Goal: Information Seeking & Learning: Learn about a topic

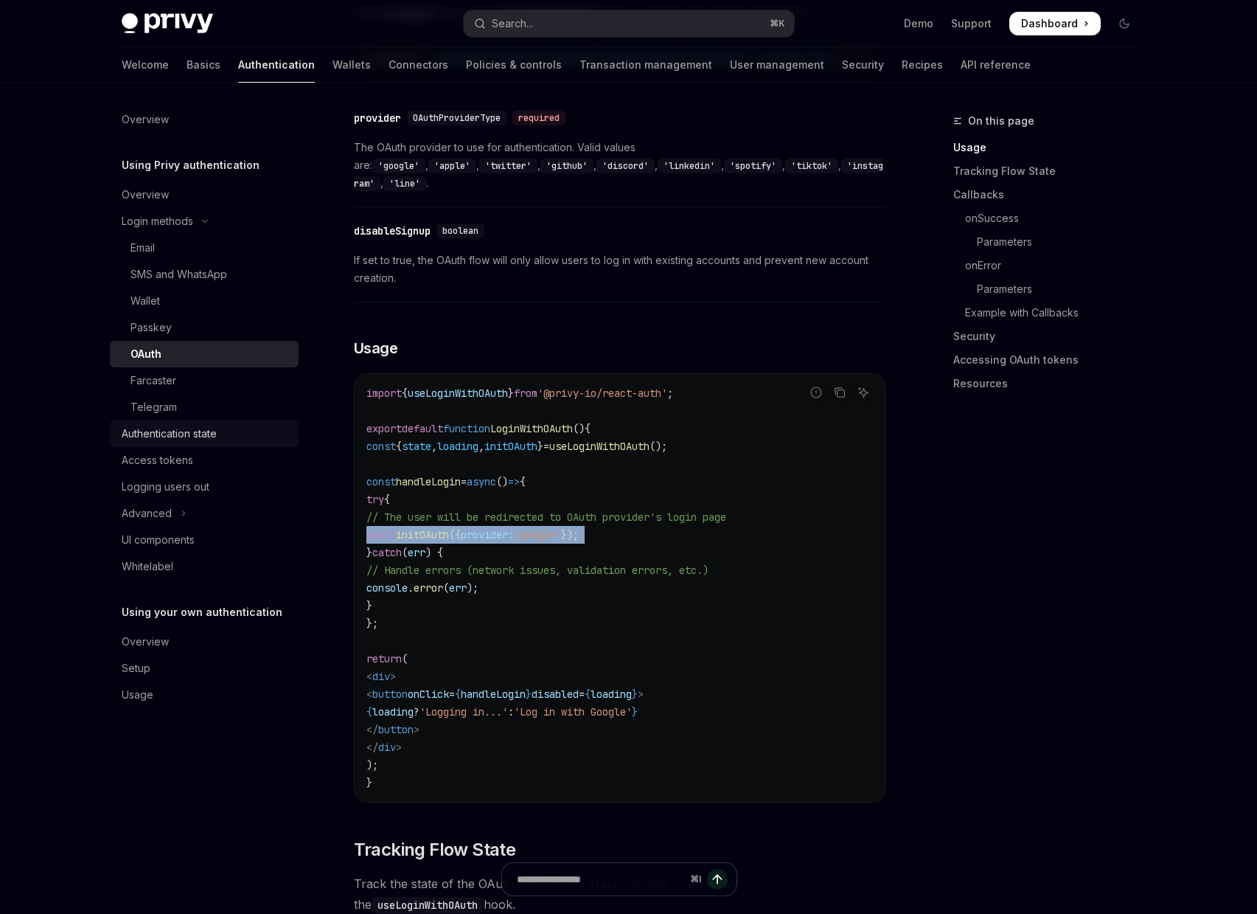
click at [245, 437] on div "Authentication state" at bounding box center [206, 434] width 168 height 18
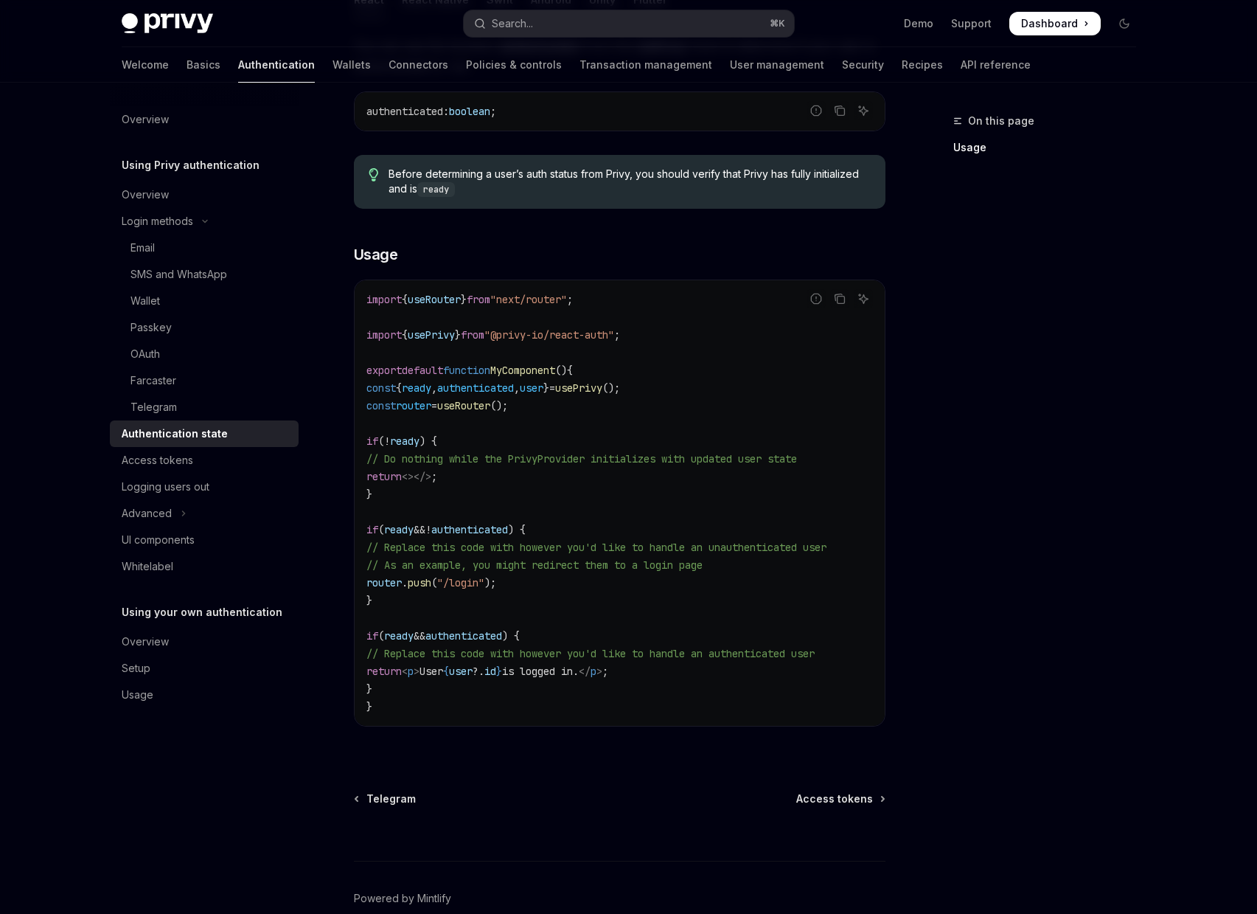
scroll to position [361, 0]
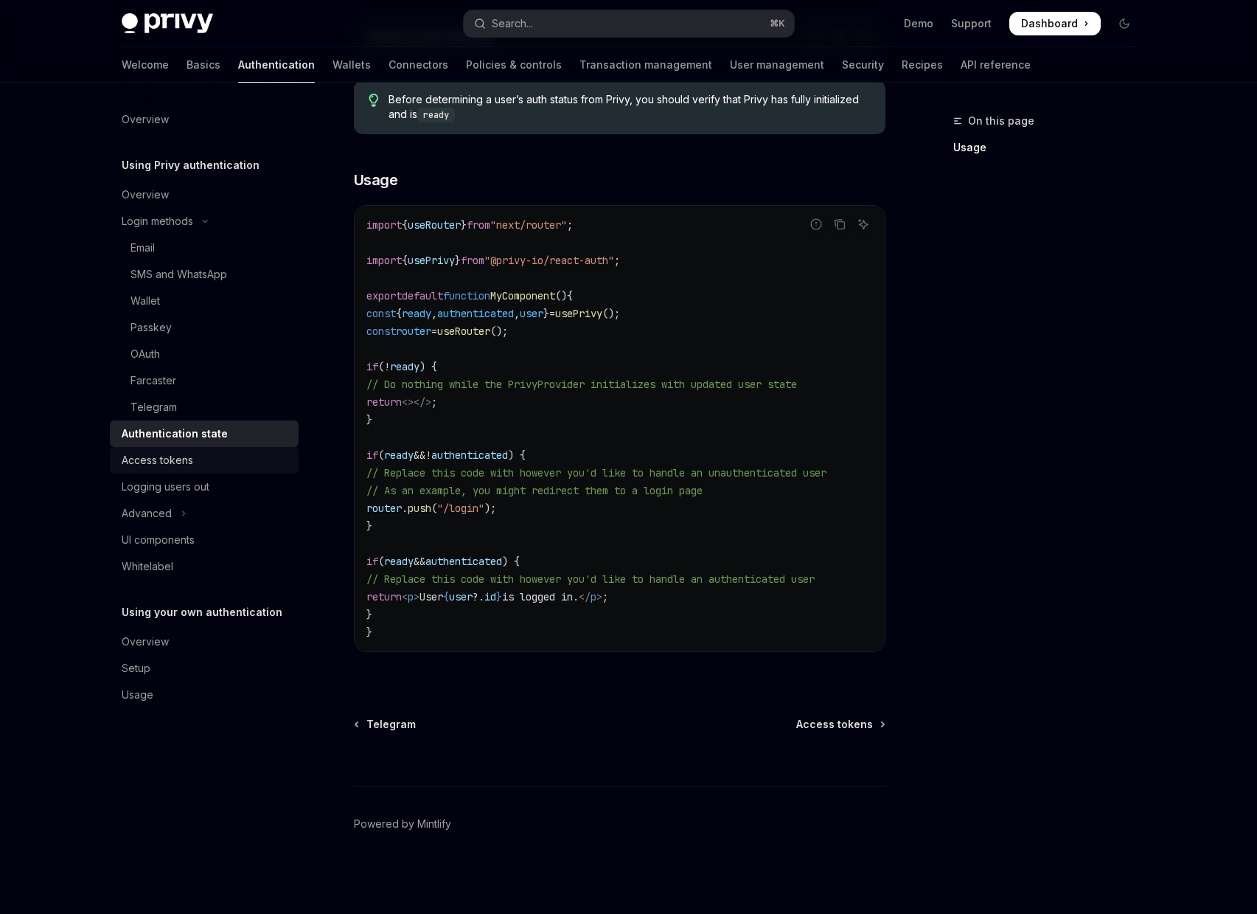
click at [232, 469] on link "Access tokens" at bounding box center [204, 460] width 189 height 27
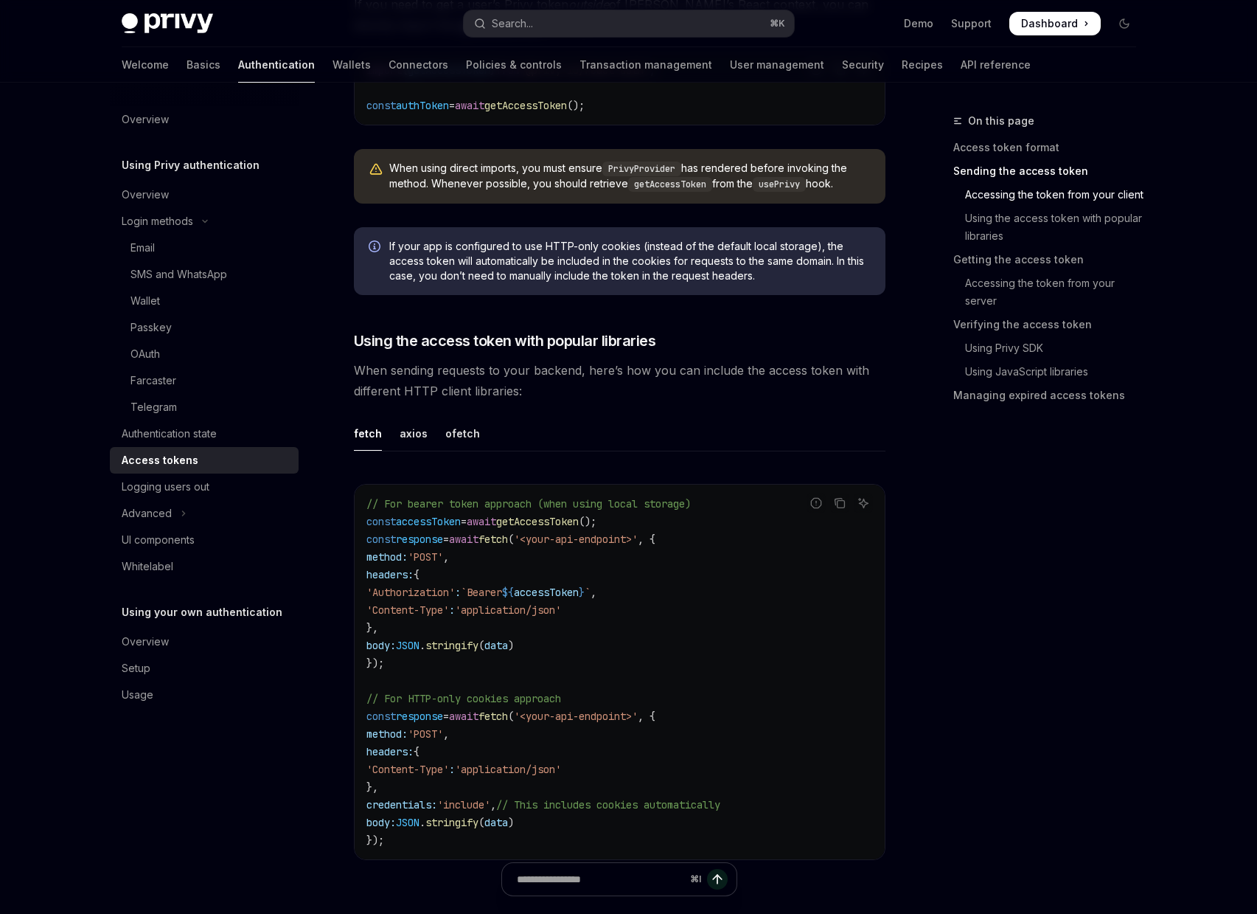
scroll to position [1034, 0]
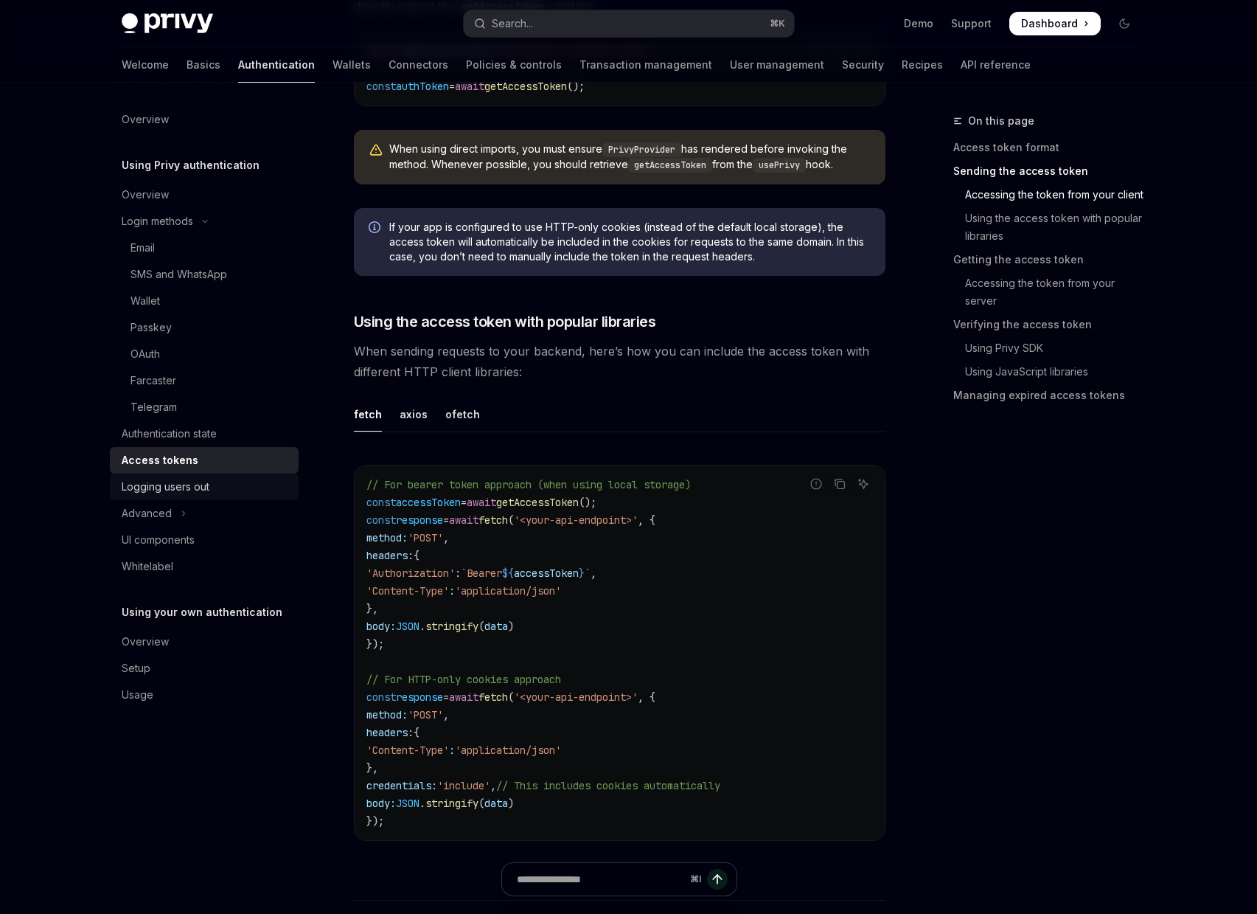
click at [222, 490] on div "Logging users out" at bounding box center [206, 487] width 168 height 18
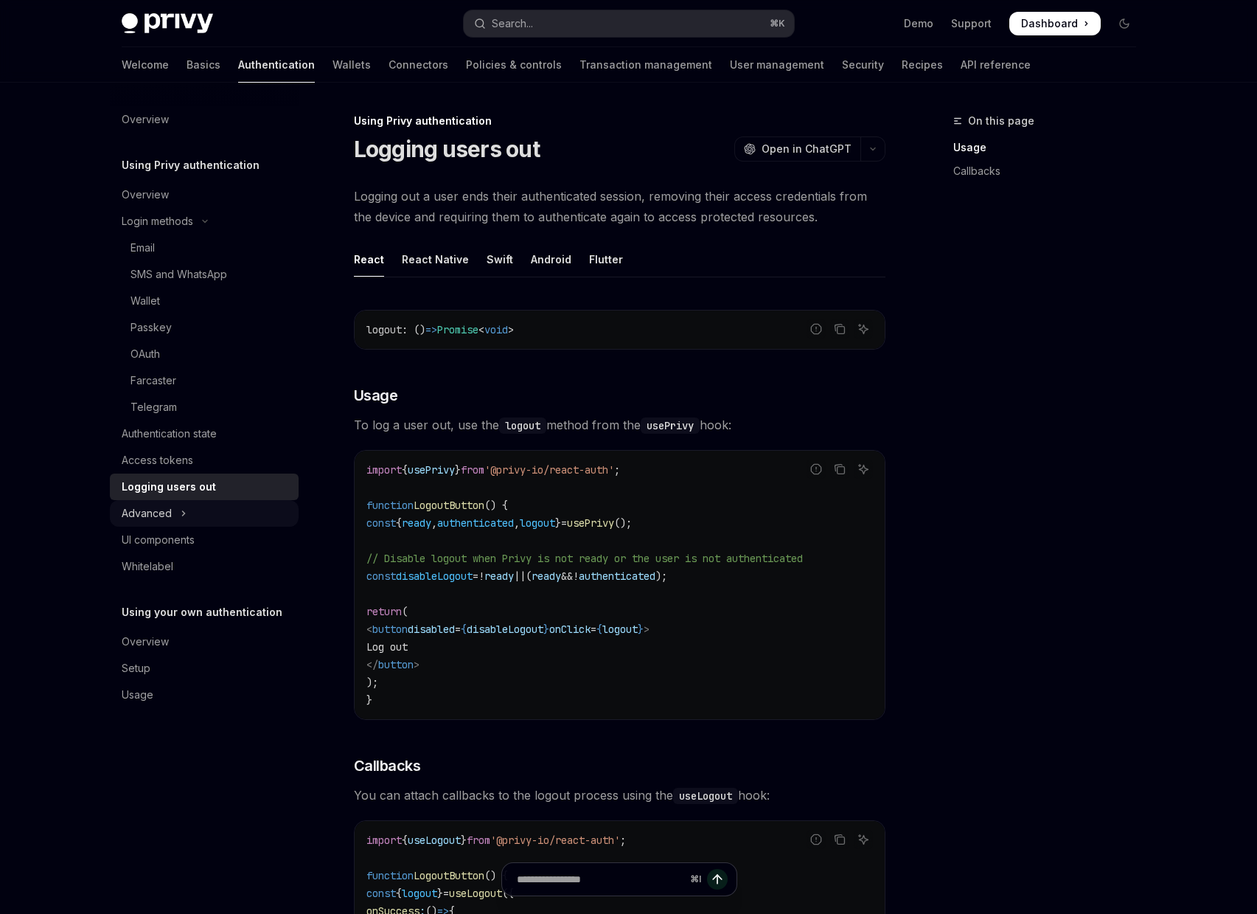
click at [228, 515] on button "Advanced" at bounding box center [204, 513] width 189 height 27
click at [173, 630] on link "UI components" at bounding box center [204, 619] width 189 height 27
type textarea "*"
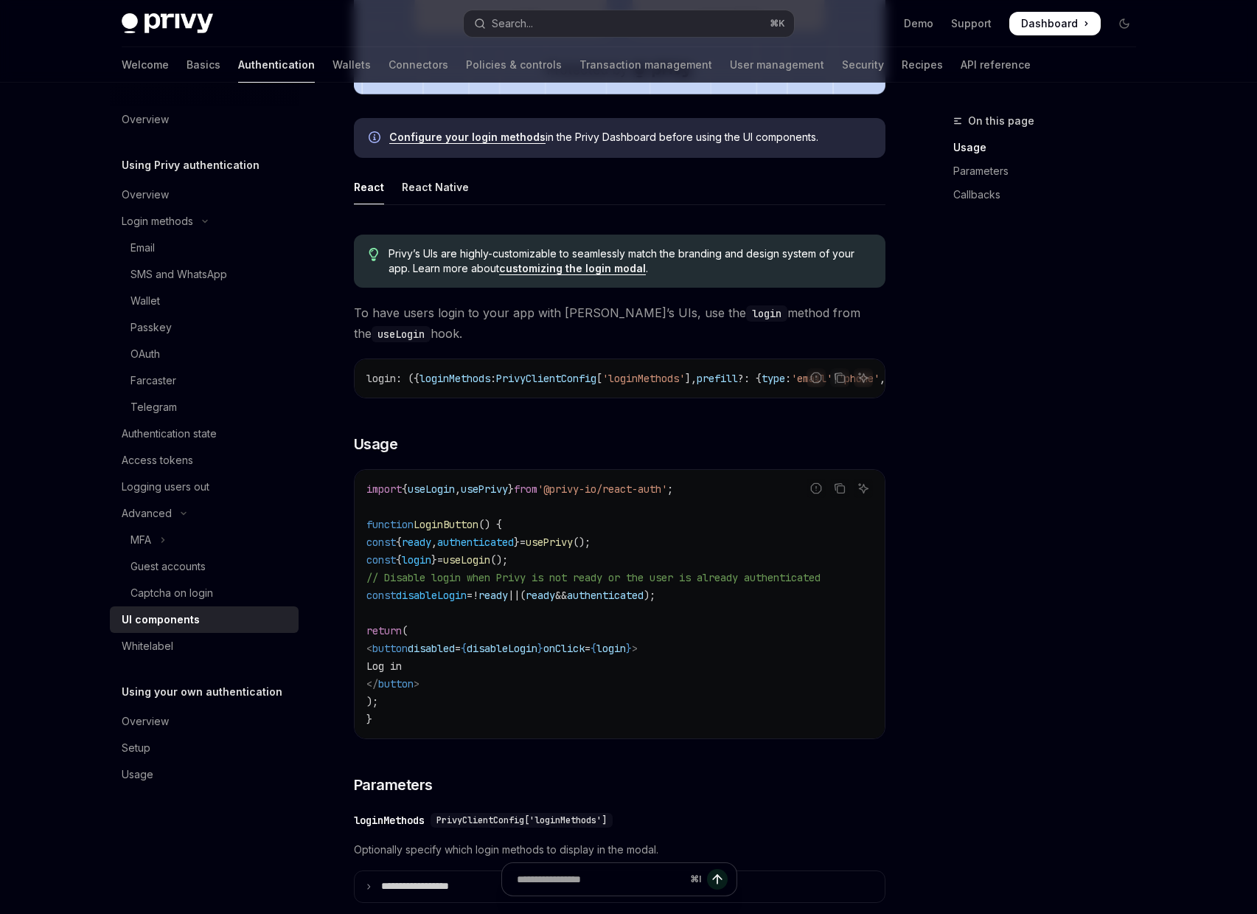
scroll to position [569, 0]
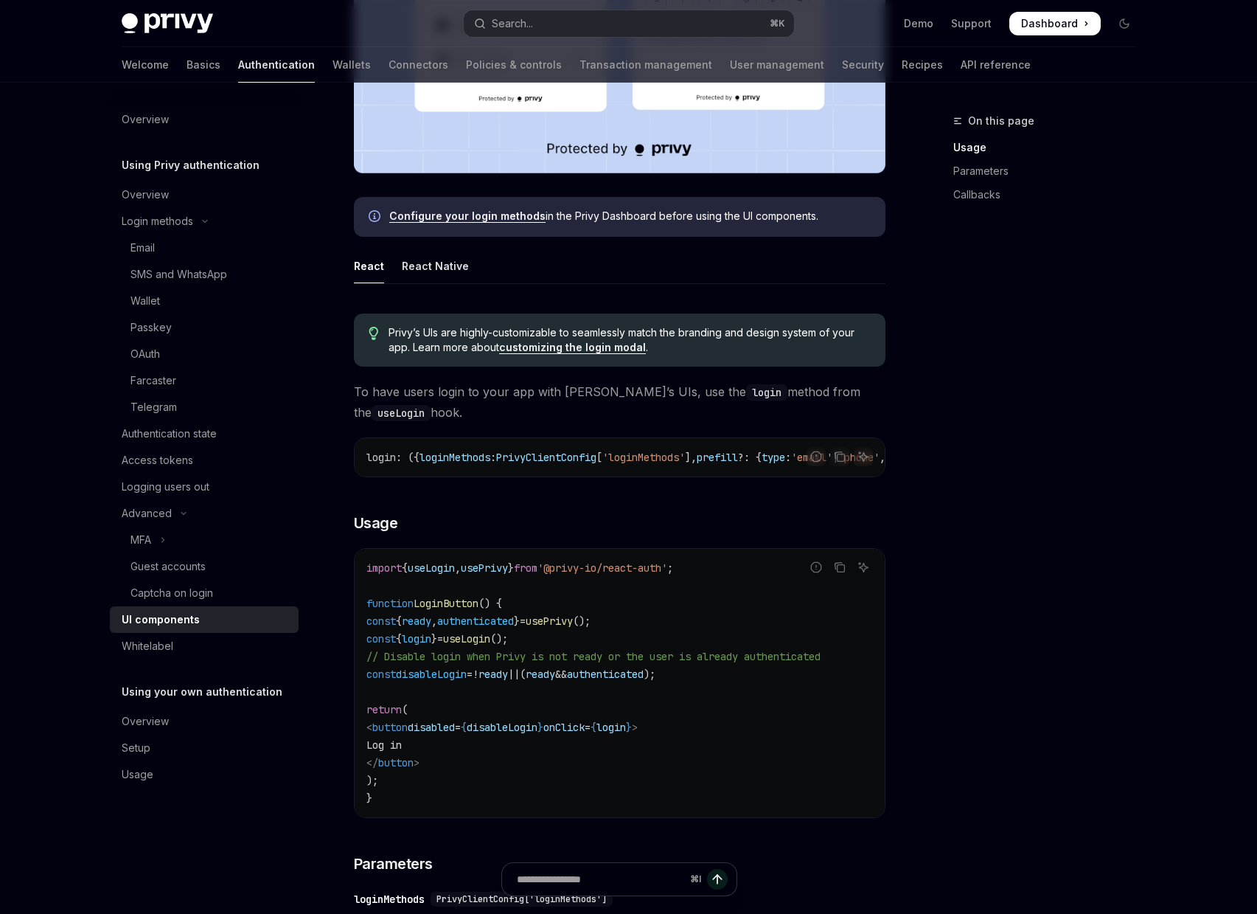
click at [580, 347] on link "customizing the login modal" at bounding box center [572, 347] width 147 height 13
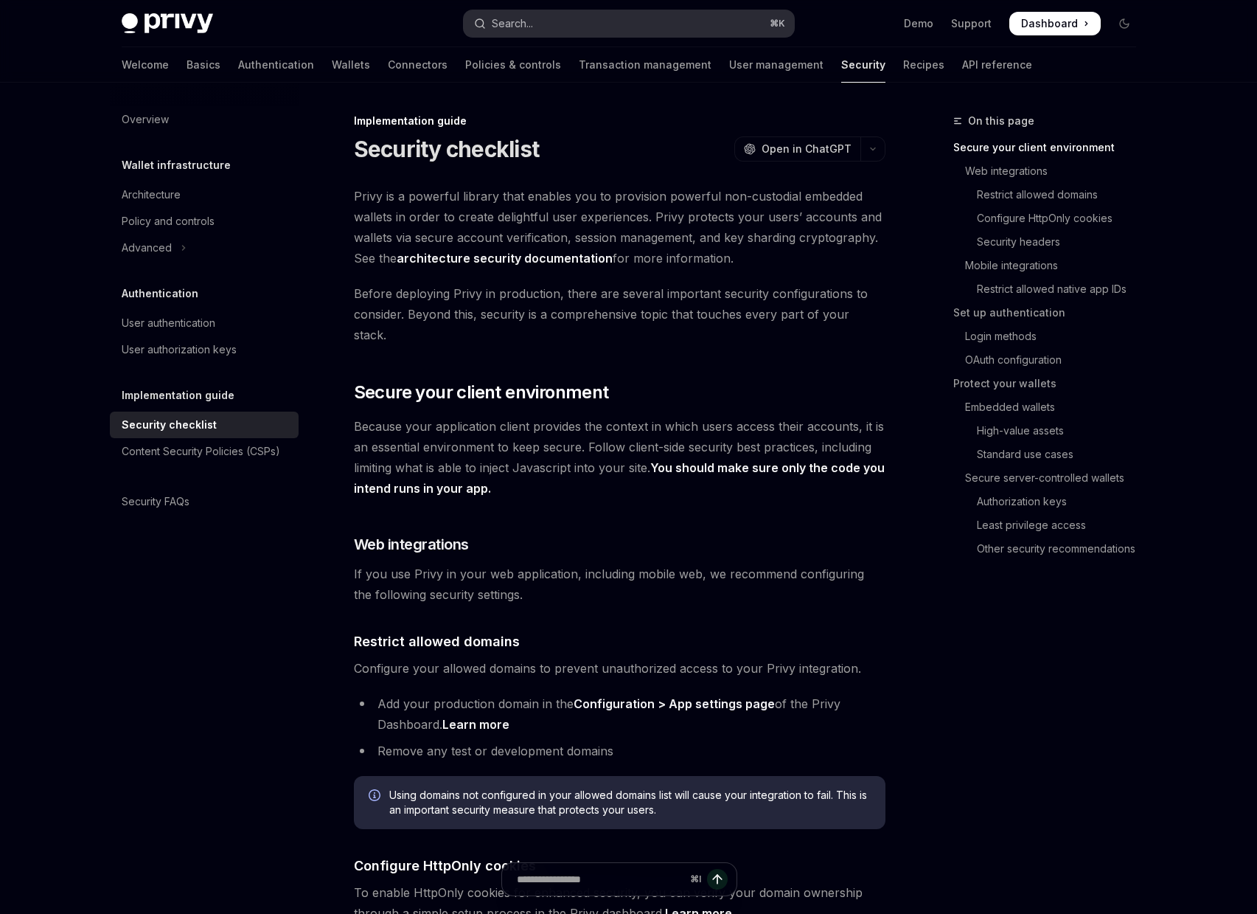
click at [546, 16] on button "Search... ⌘ K" at bounding box center [629, 23] width 330 height 27
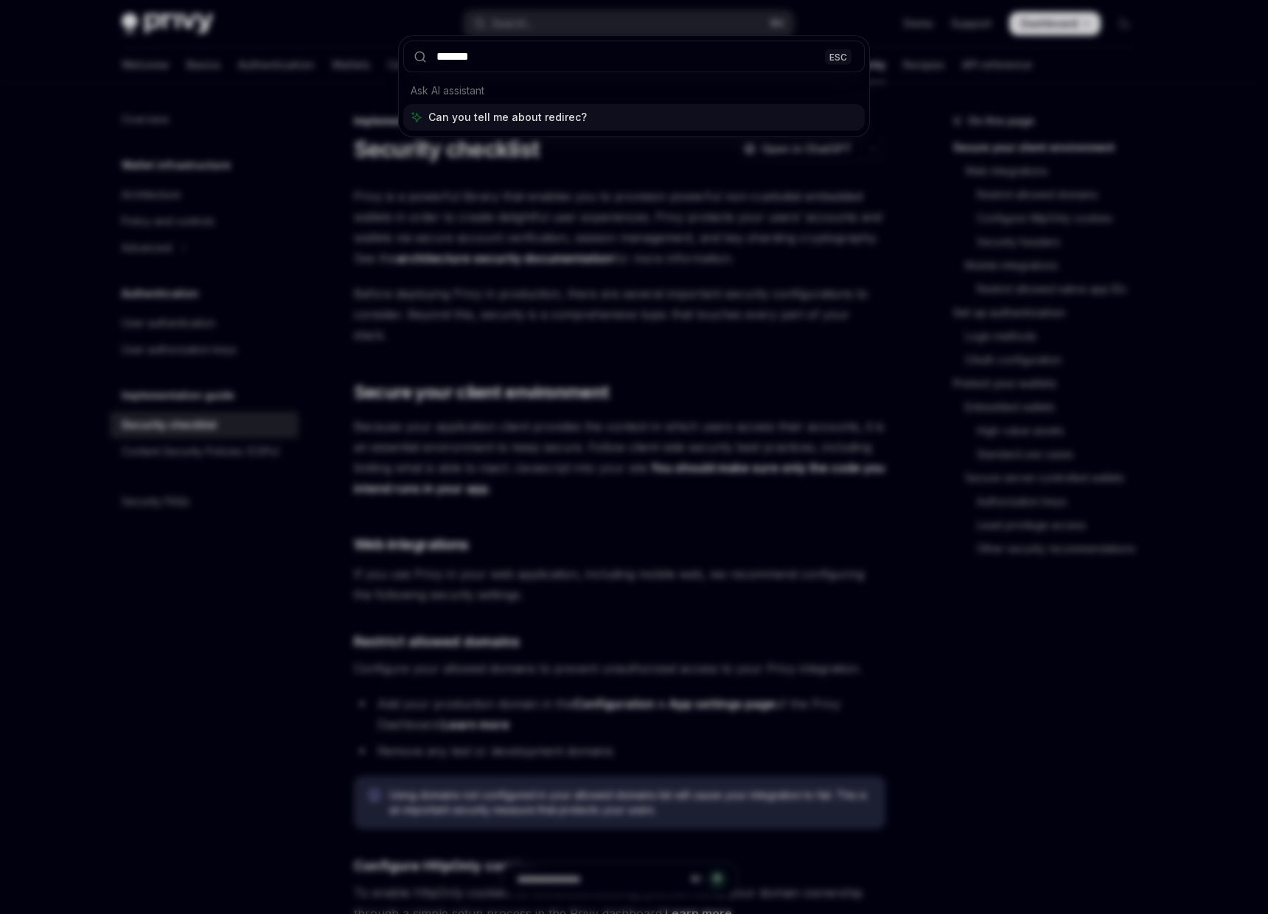
type input "********"
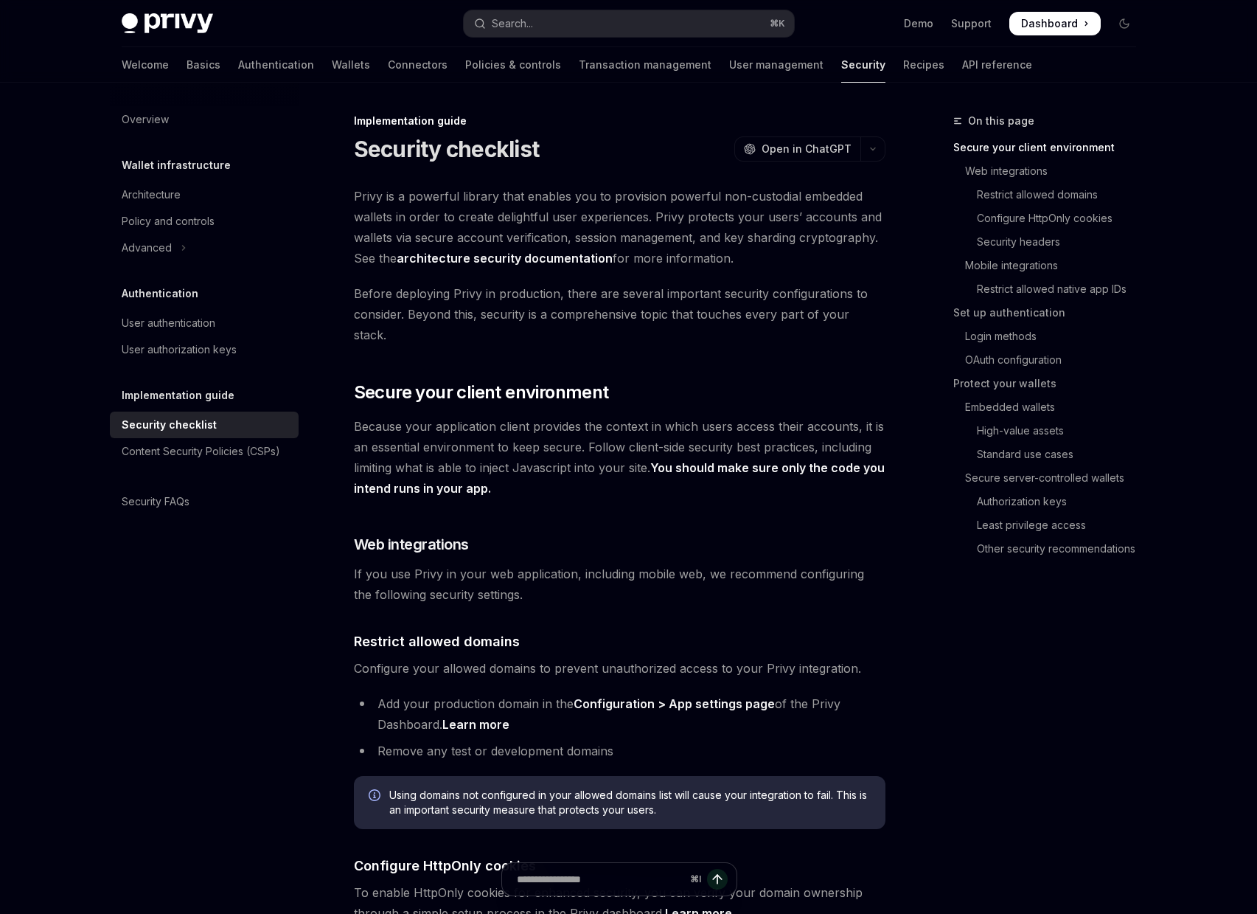
type textarea "*"
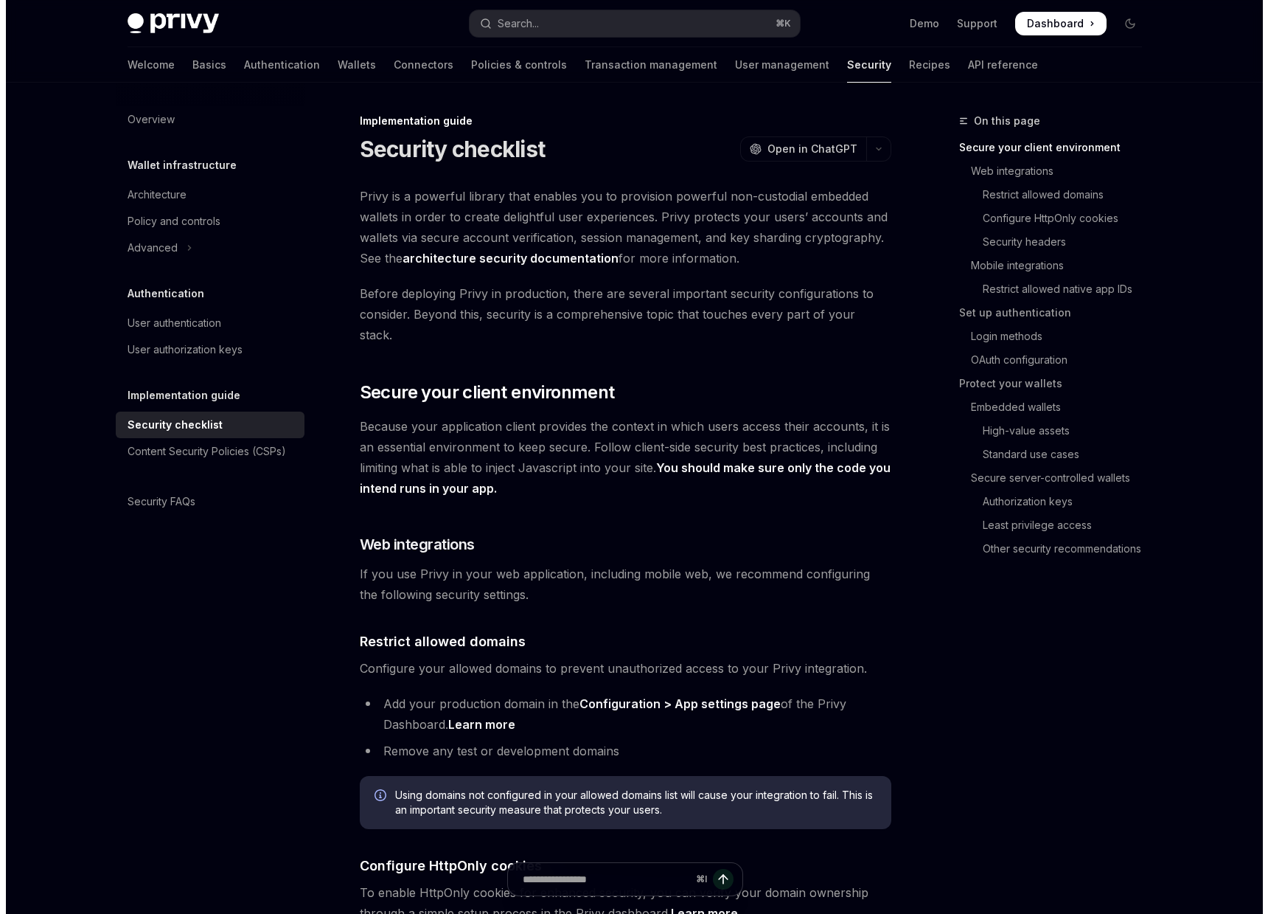
scroll to position [728, 0]
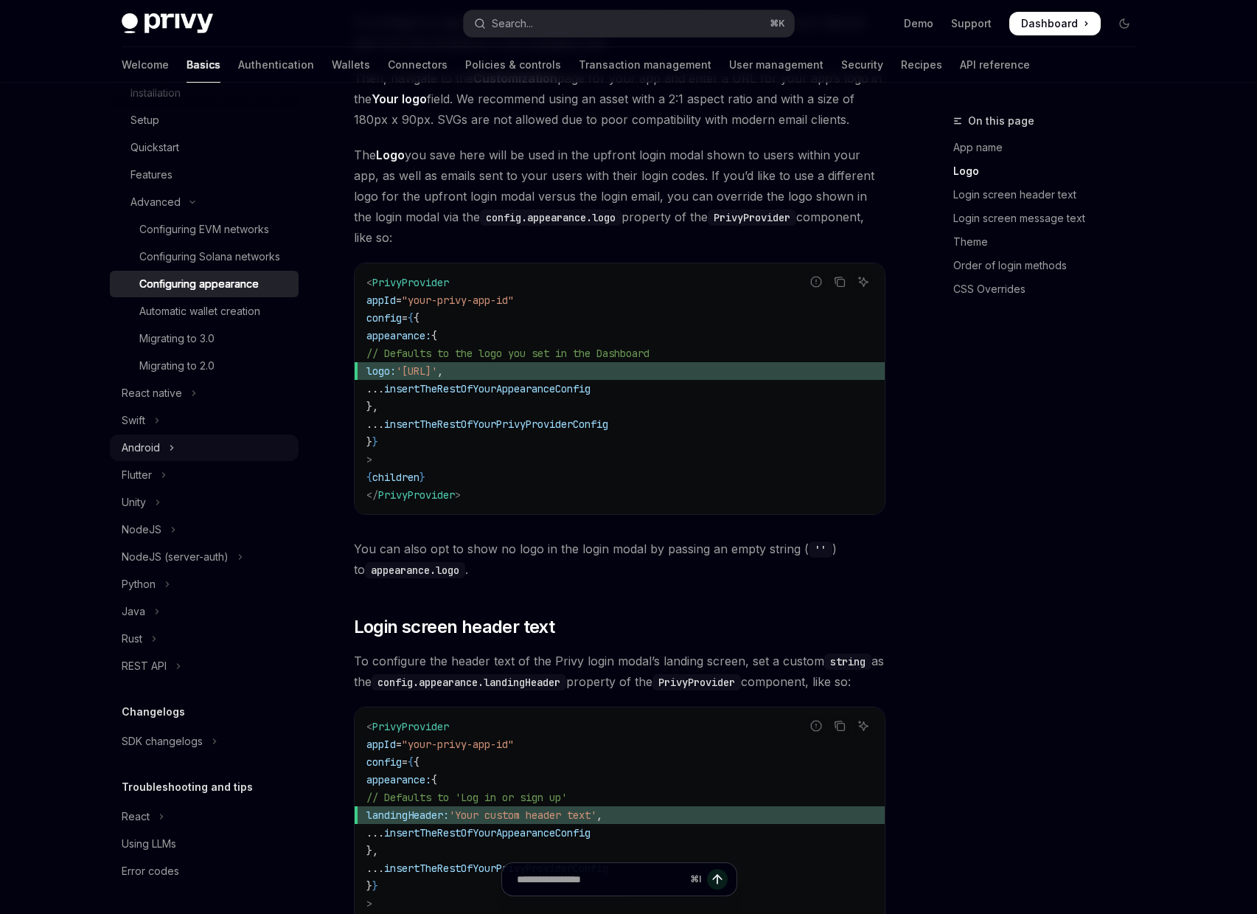
scroll to position [856, 0]
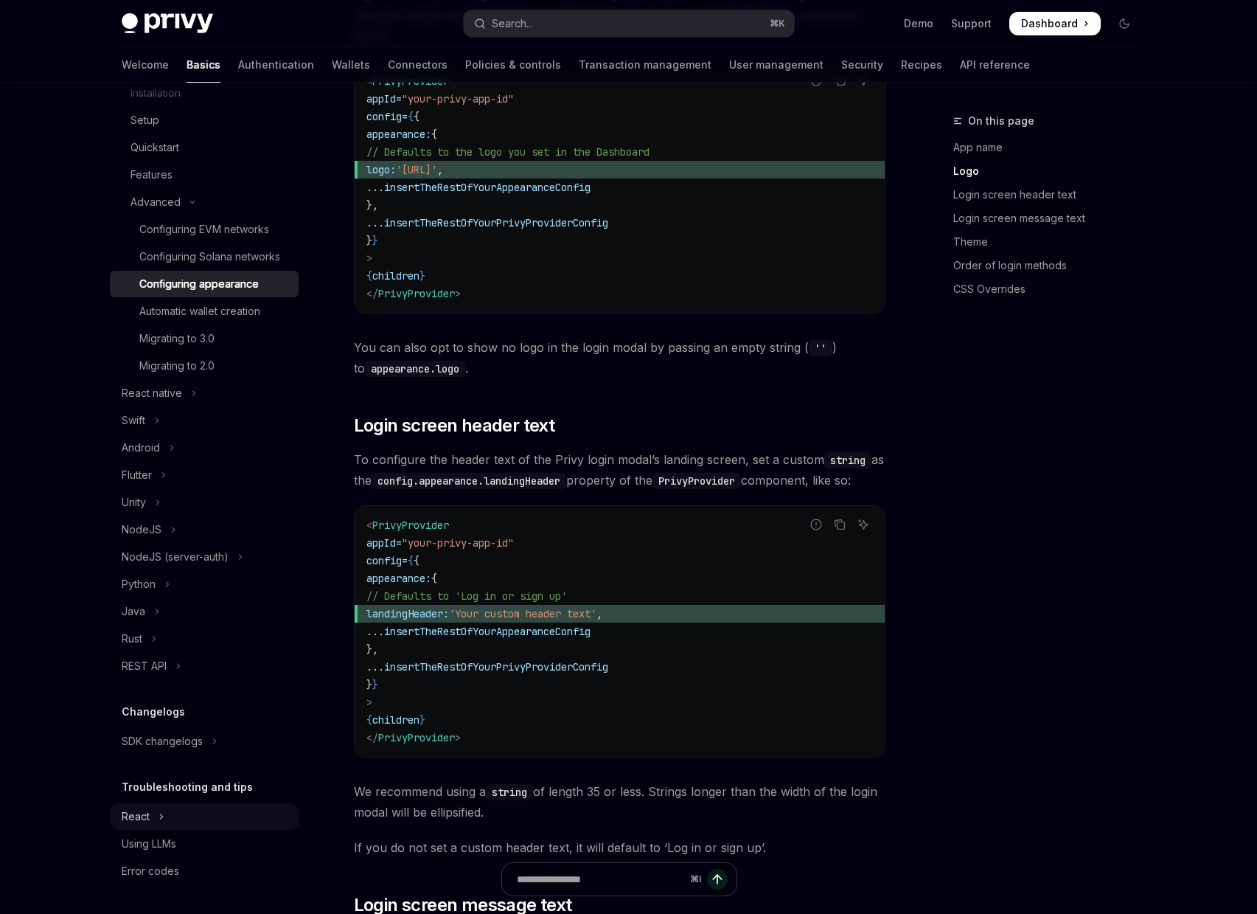
click at [184, 810] on button "React" at bounding box center [204, 816] width 189 height 27
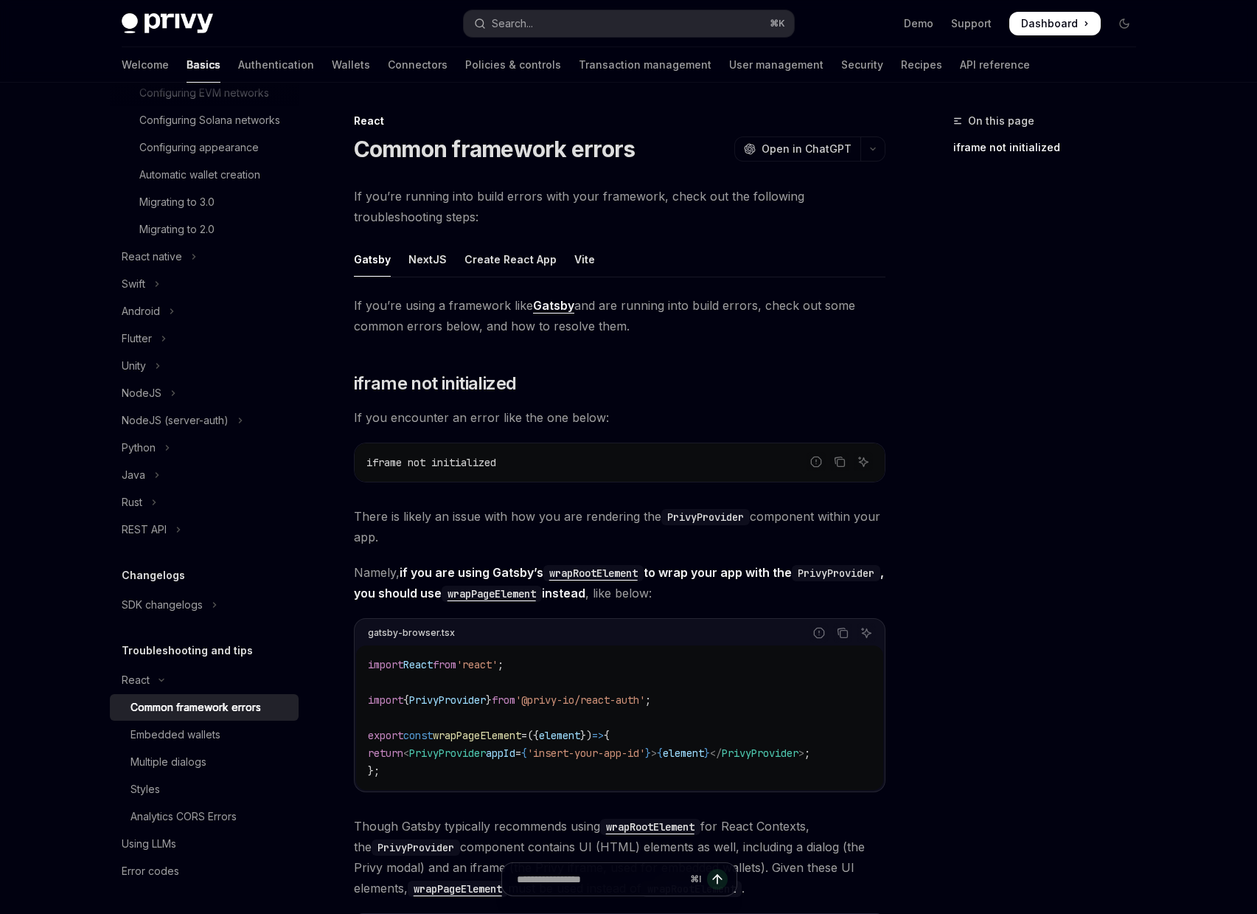
scroll to position [260, 0]
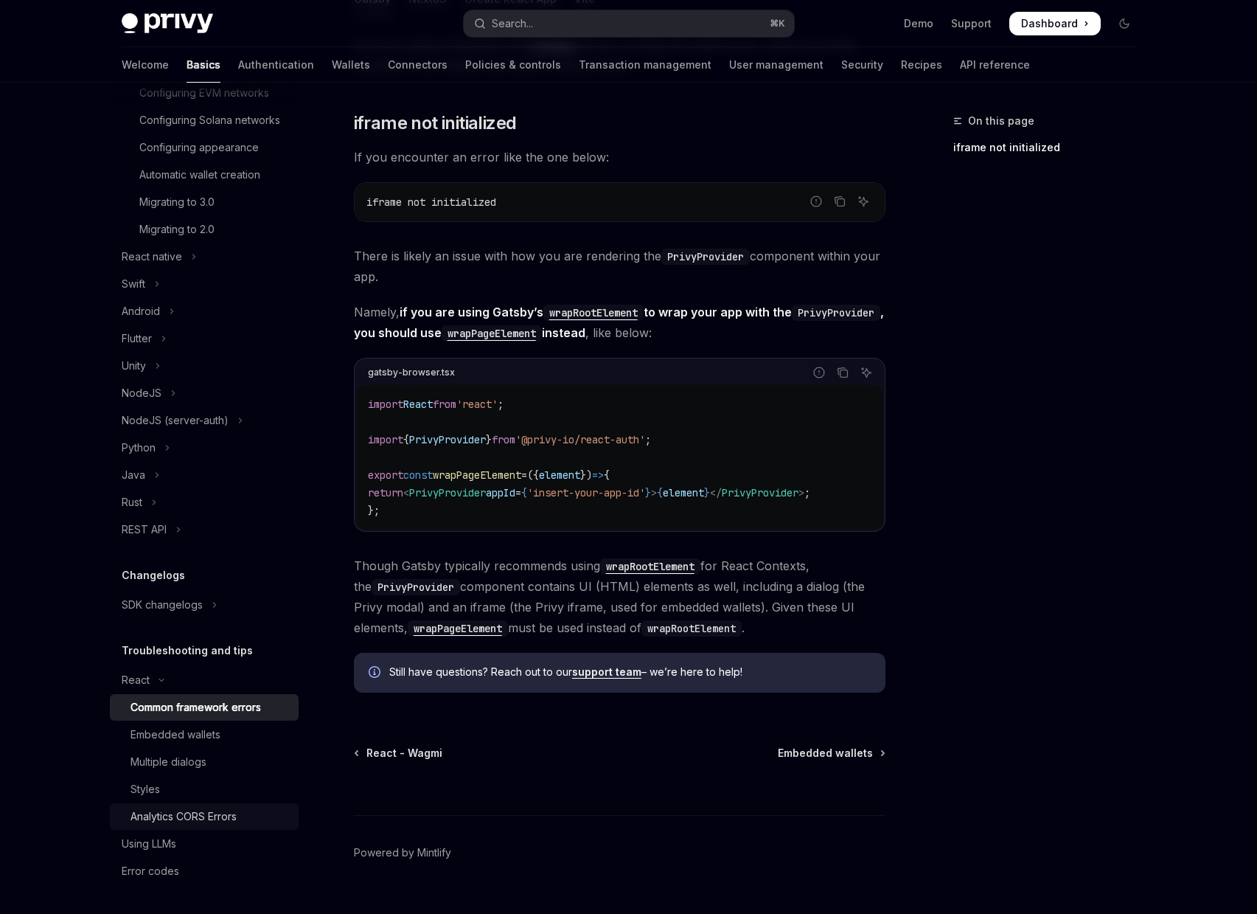
click at [251, 813] on div "Analytics CORS Errors" at bounding box center [210, 816] width 159 height 18
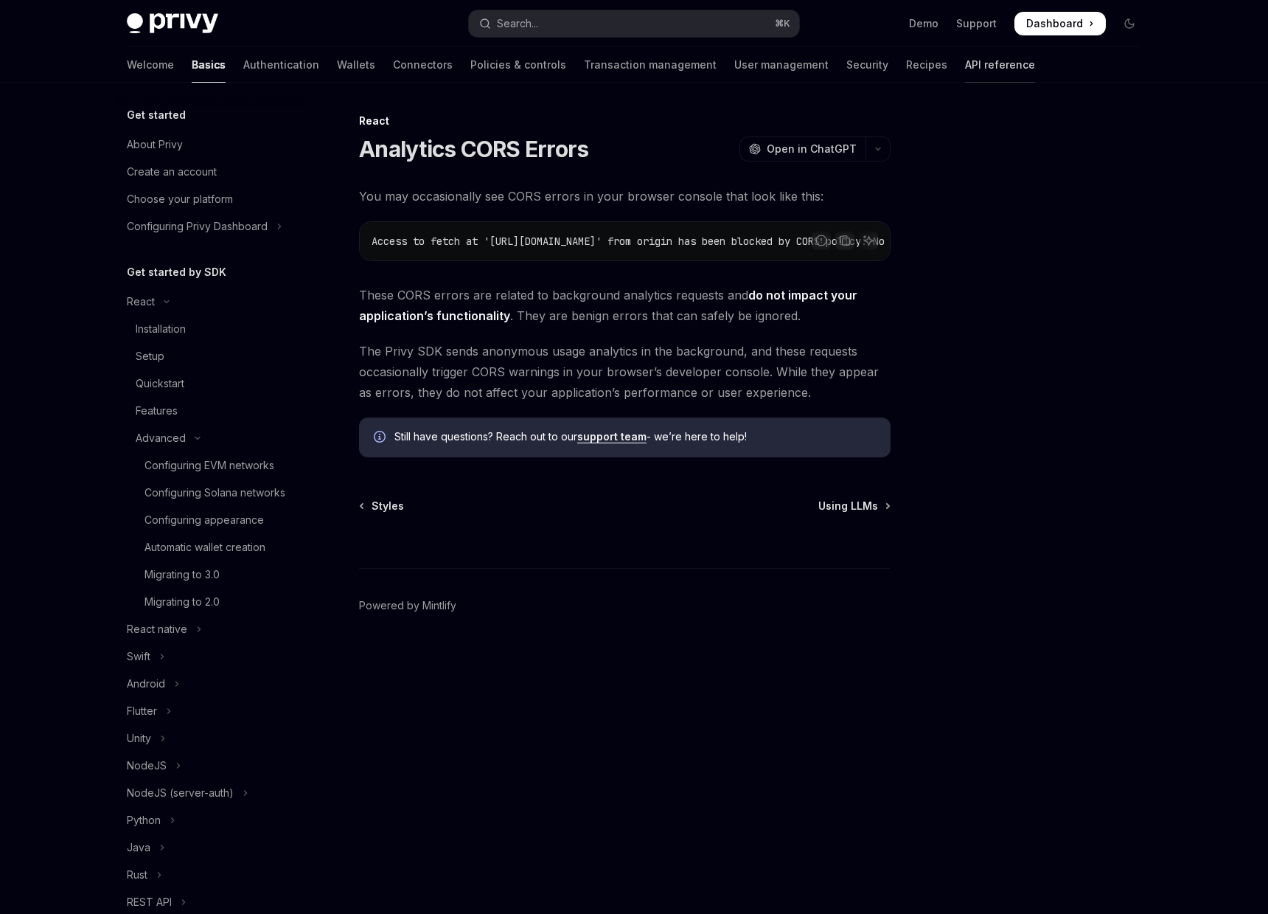
click at [965, 63] on link "API reference" at bounding box center [1000, 64] width 70 height 35
type textarea "*"
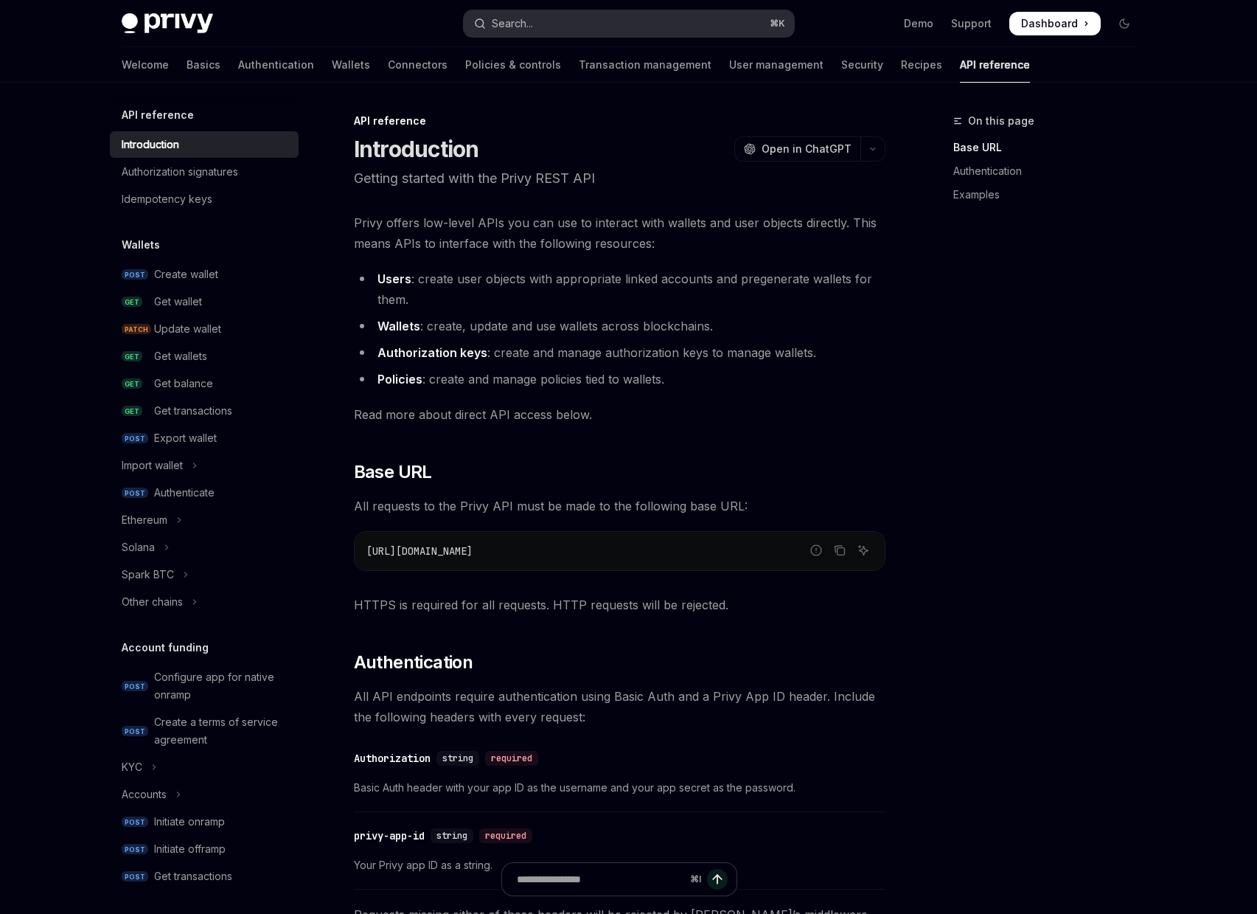
click at [656, 15] on button "Search... ⌘ K" at bounding box center [629, 23] width 330 height 27
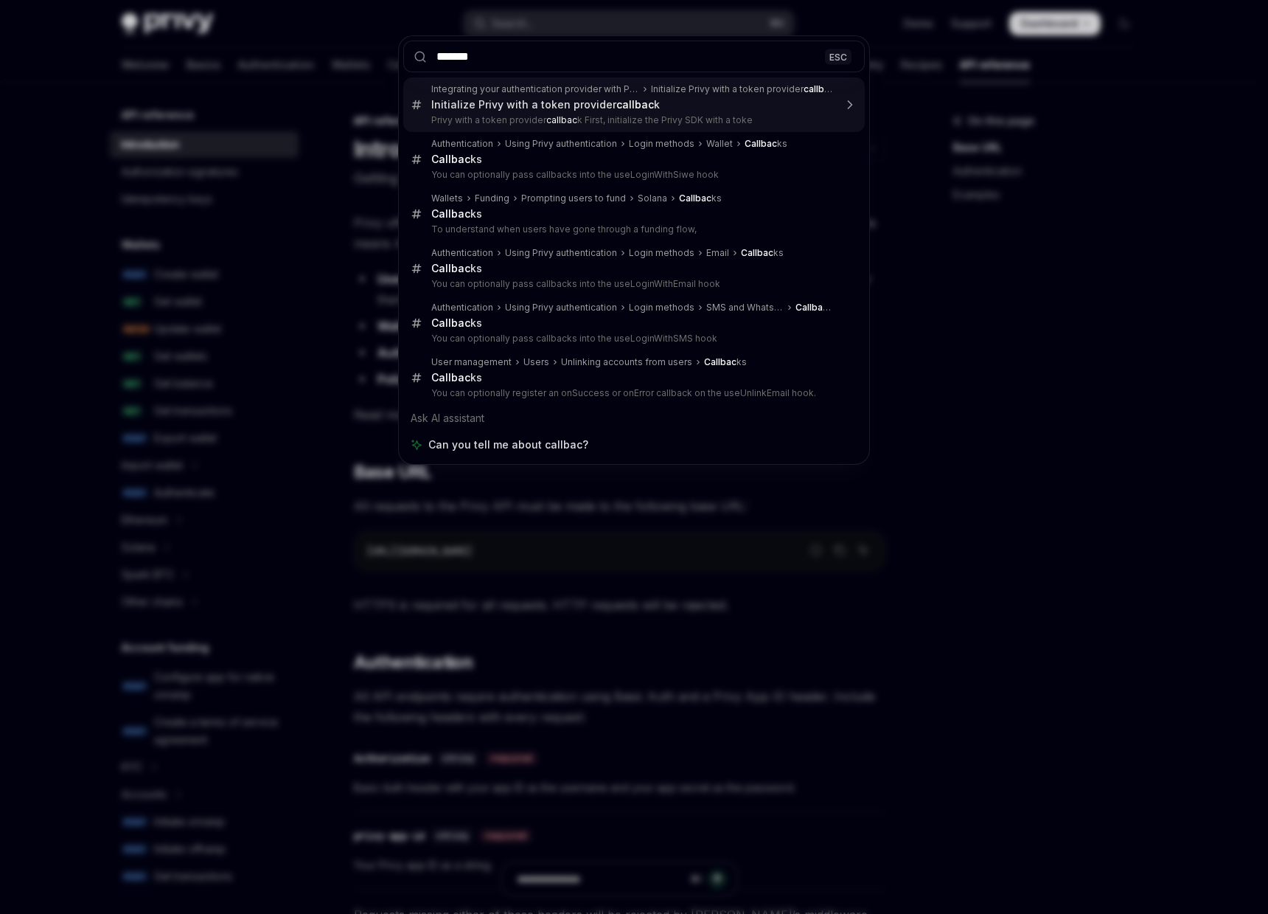
type input "********"
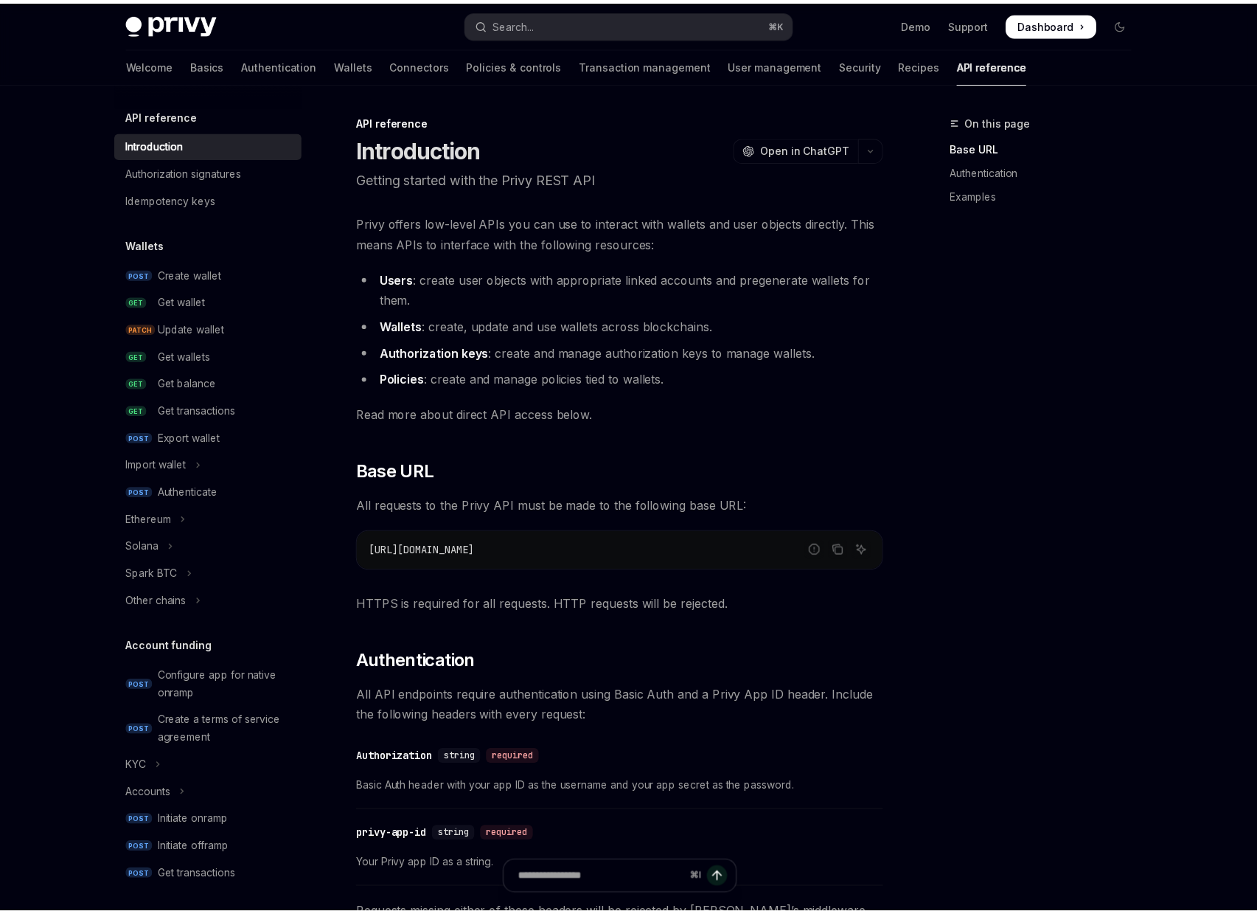
scroll to position [706, 0]
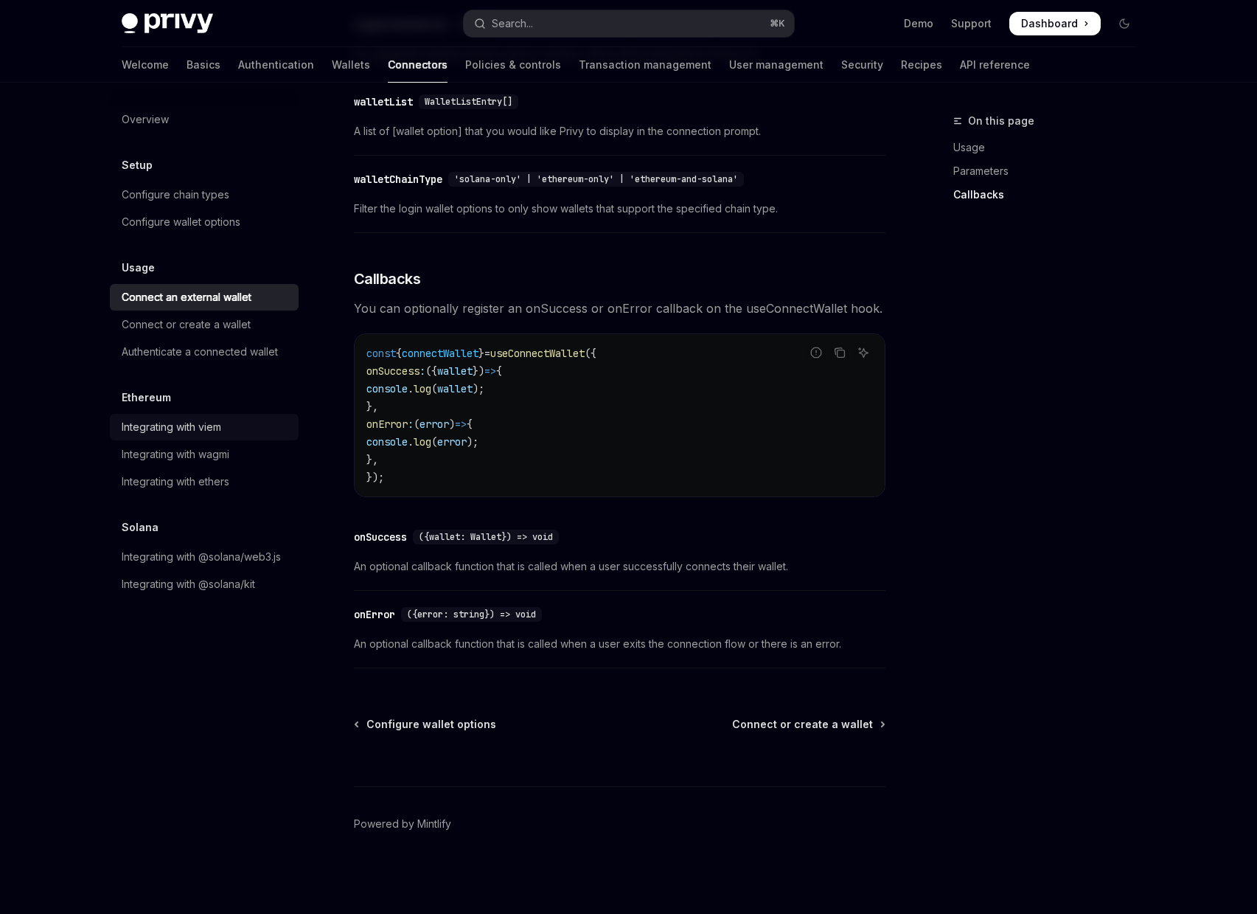
click at [237, 432] on div "Integrating with viem" at bounding box center [206, 427] width 168 height 18
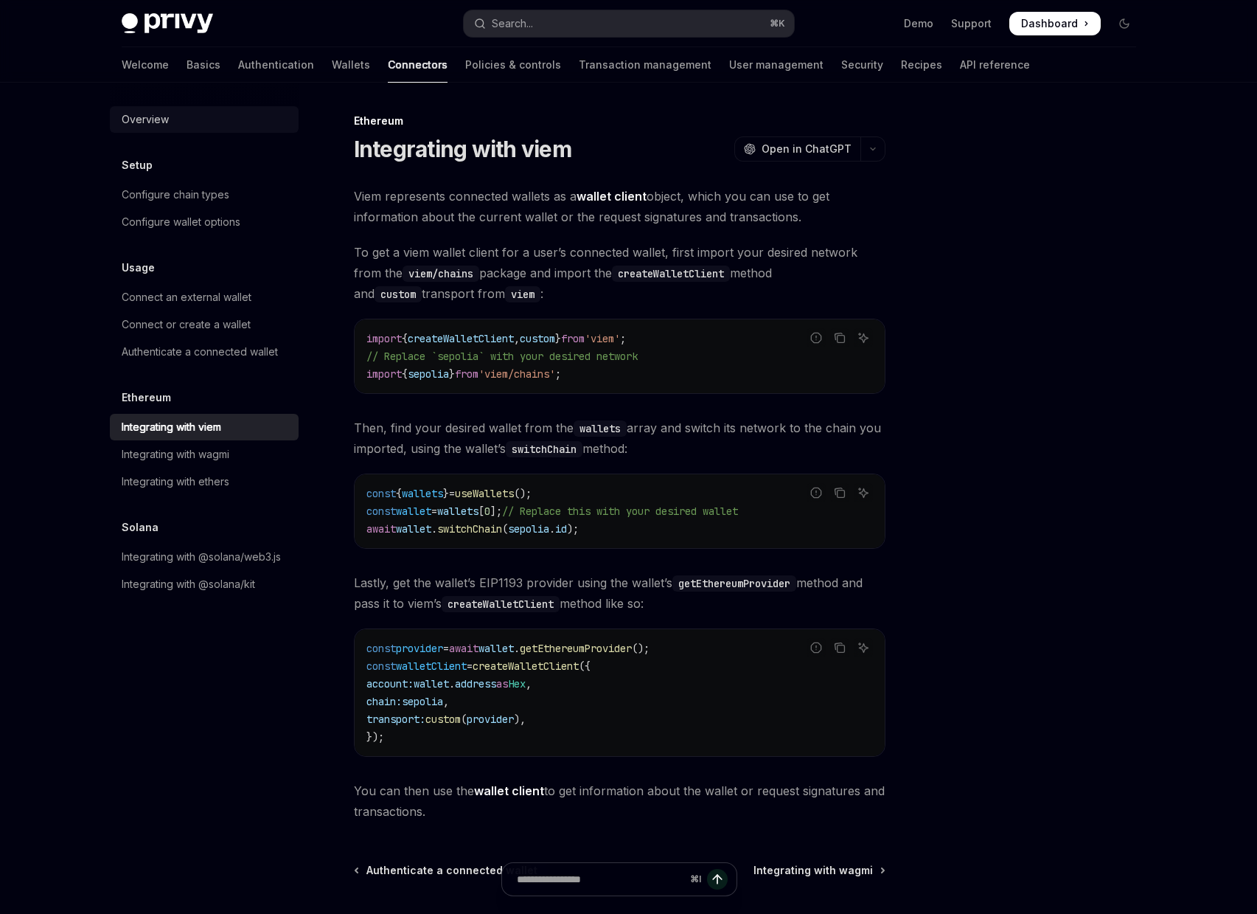
click at [164, 125] on div "Overview" at bounding box center [145, 120] width 47 height 18
type textarea "*"
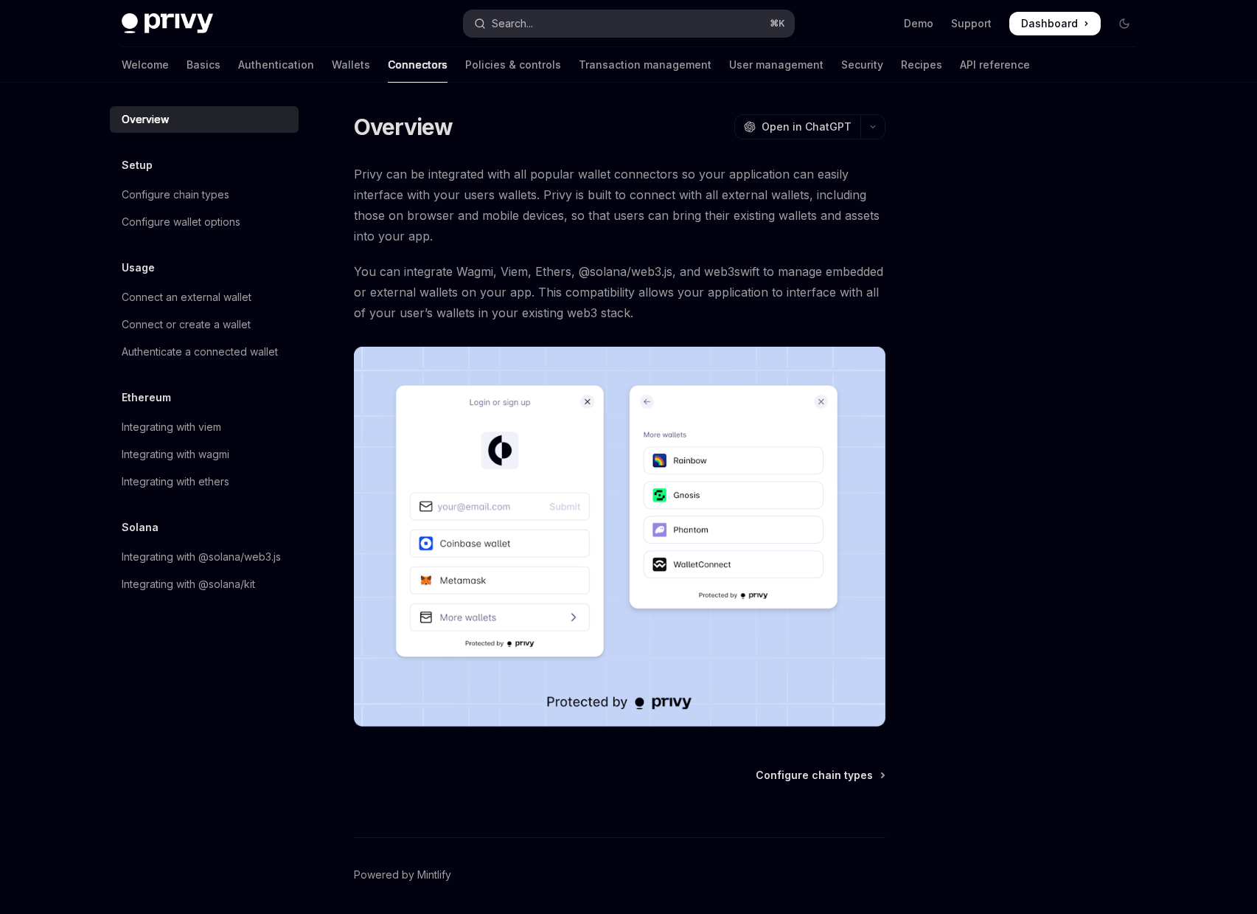
click at [530, 21] on div "Search..." at bounding box center [512, 24] width 41 height 18
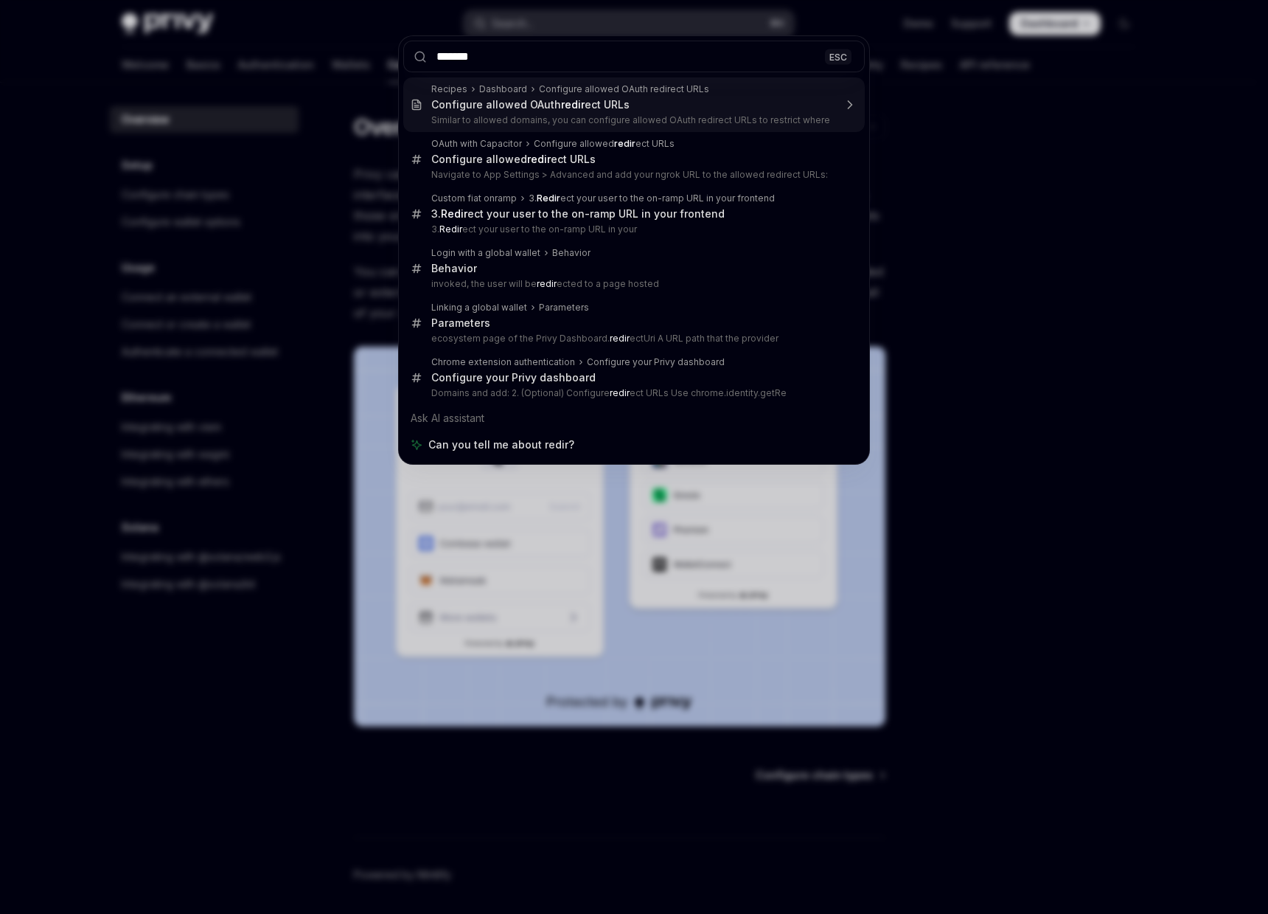
type input "********"
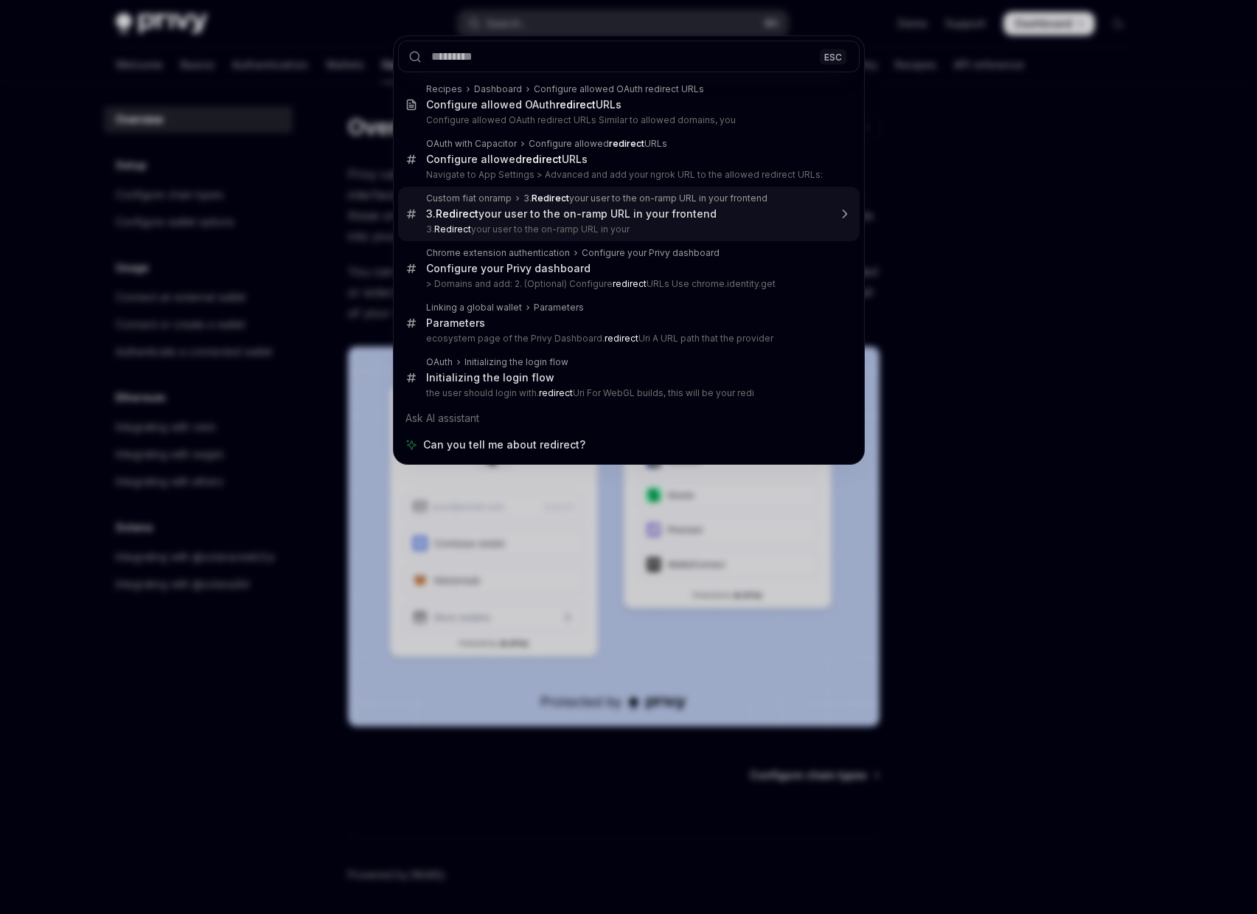
type textarea "*"
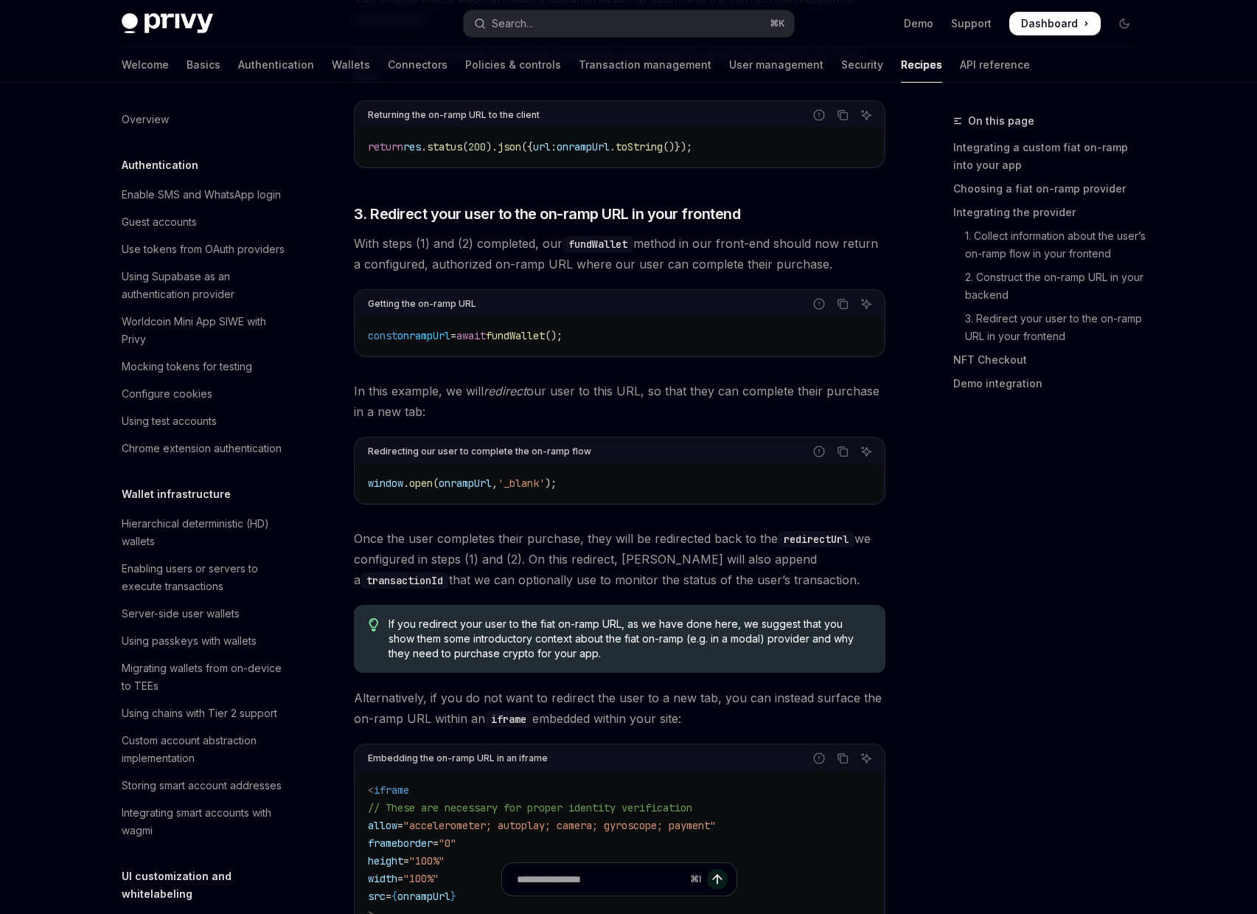
scroll to position [1056, 0]
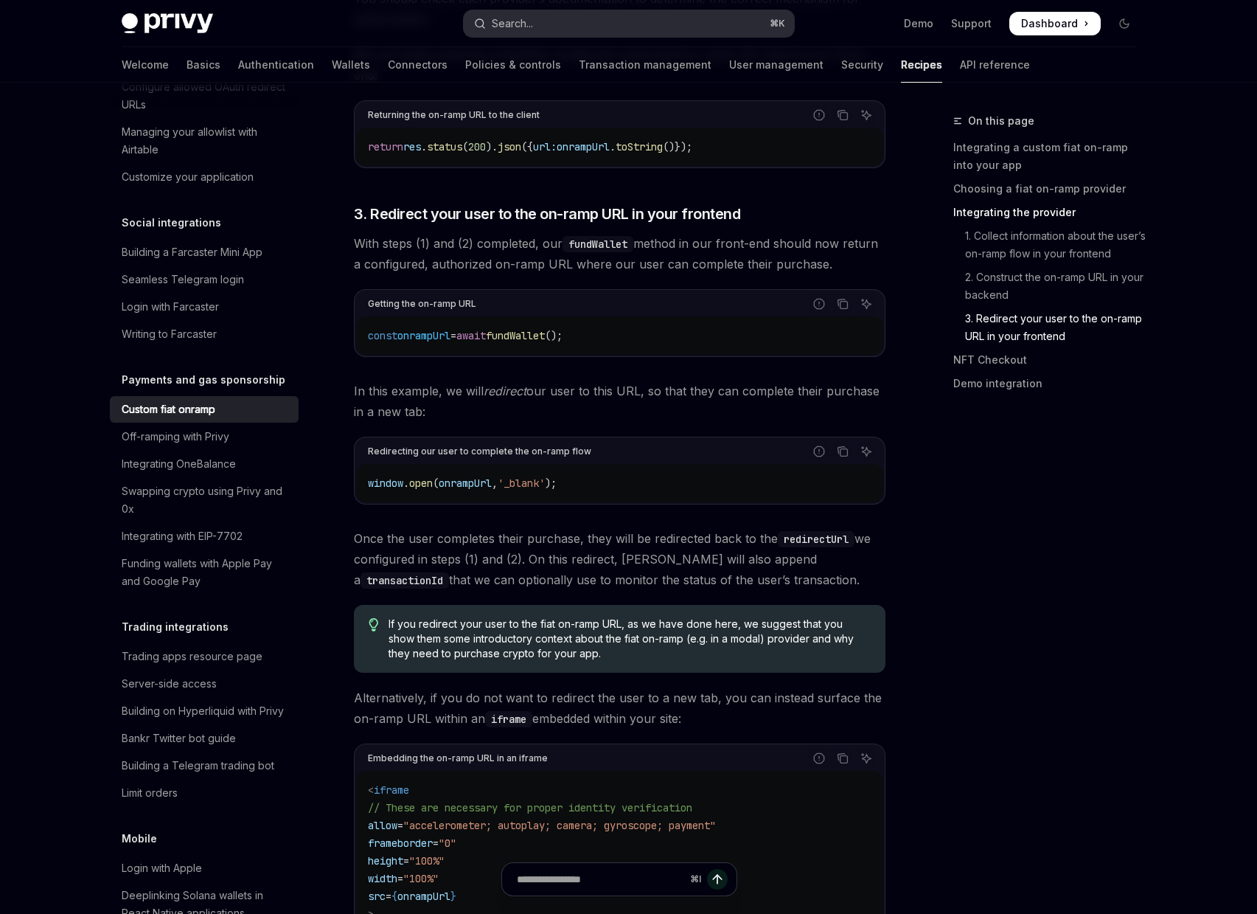
click at [595, 30] on button "Search... ⌘ K" at bounding box center [629, 23] width 330 height 27
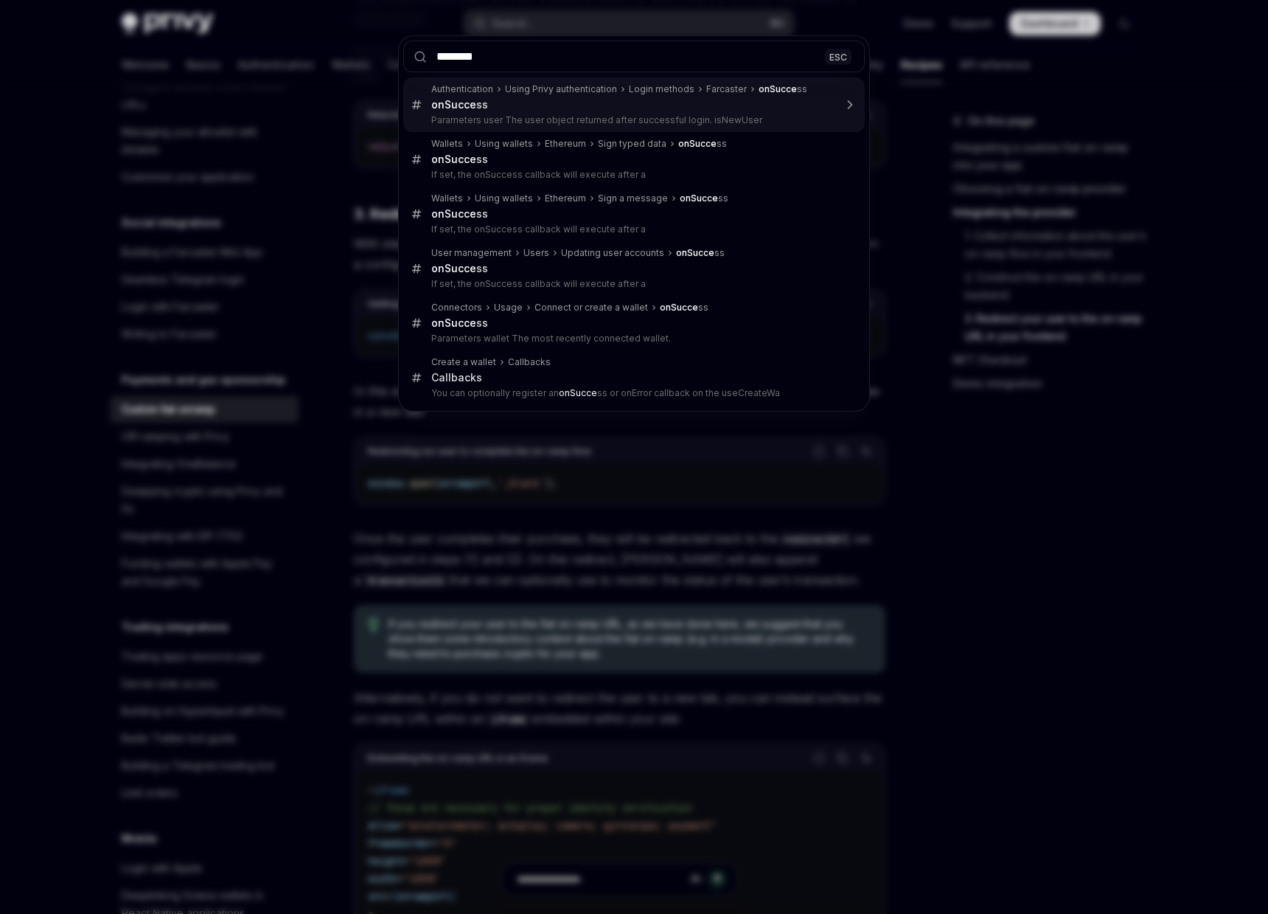
type input "*********"
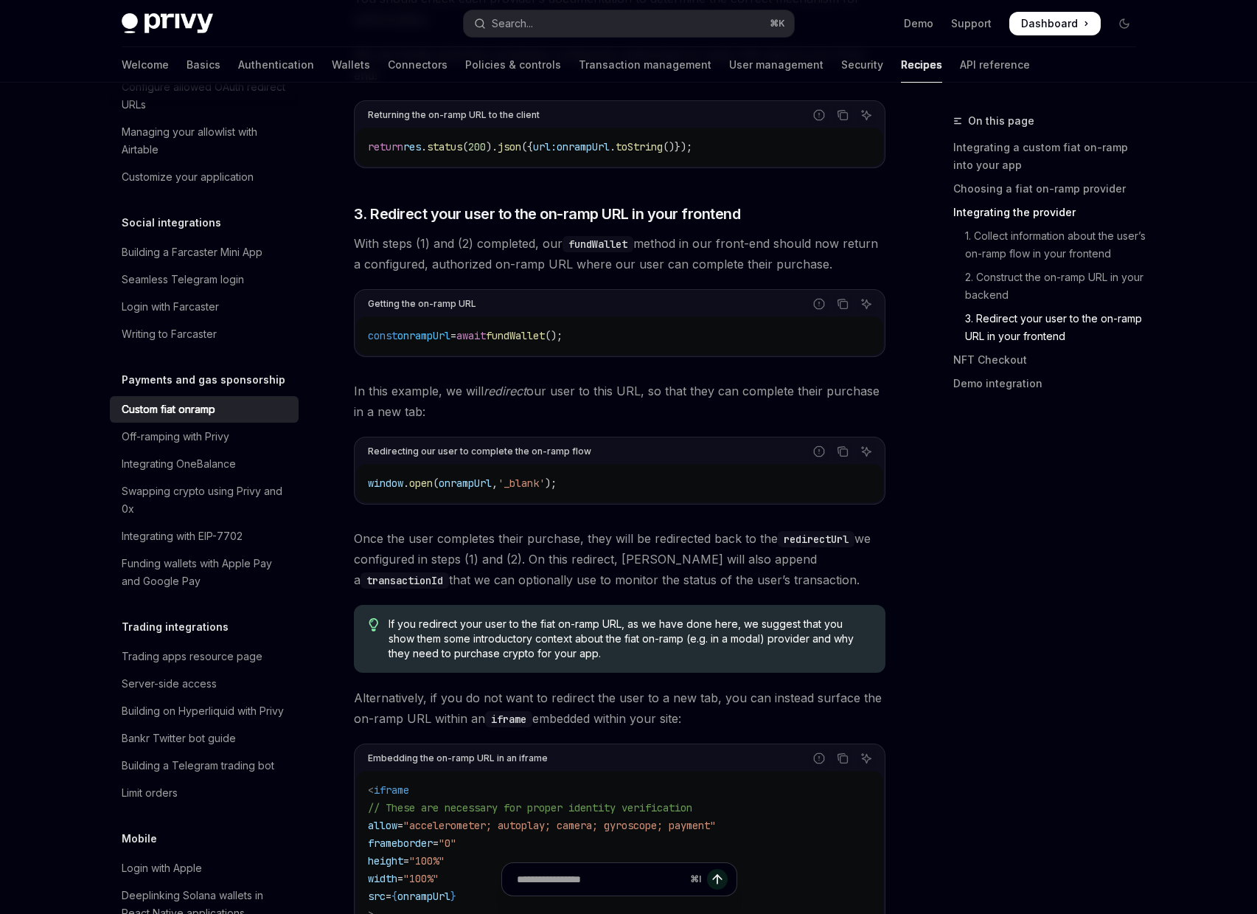
type textarea "*"
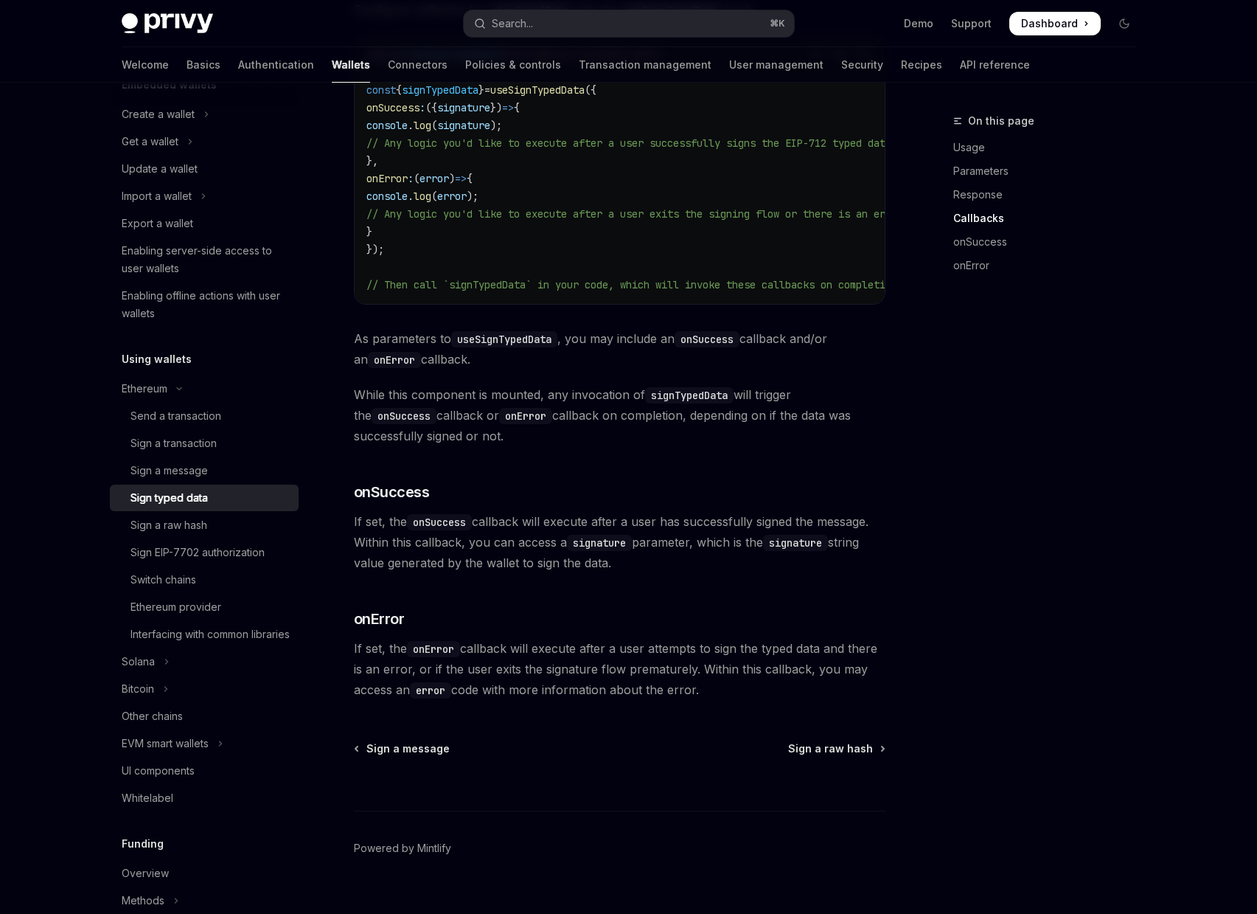
scroll to position [1272, 0]
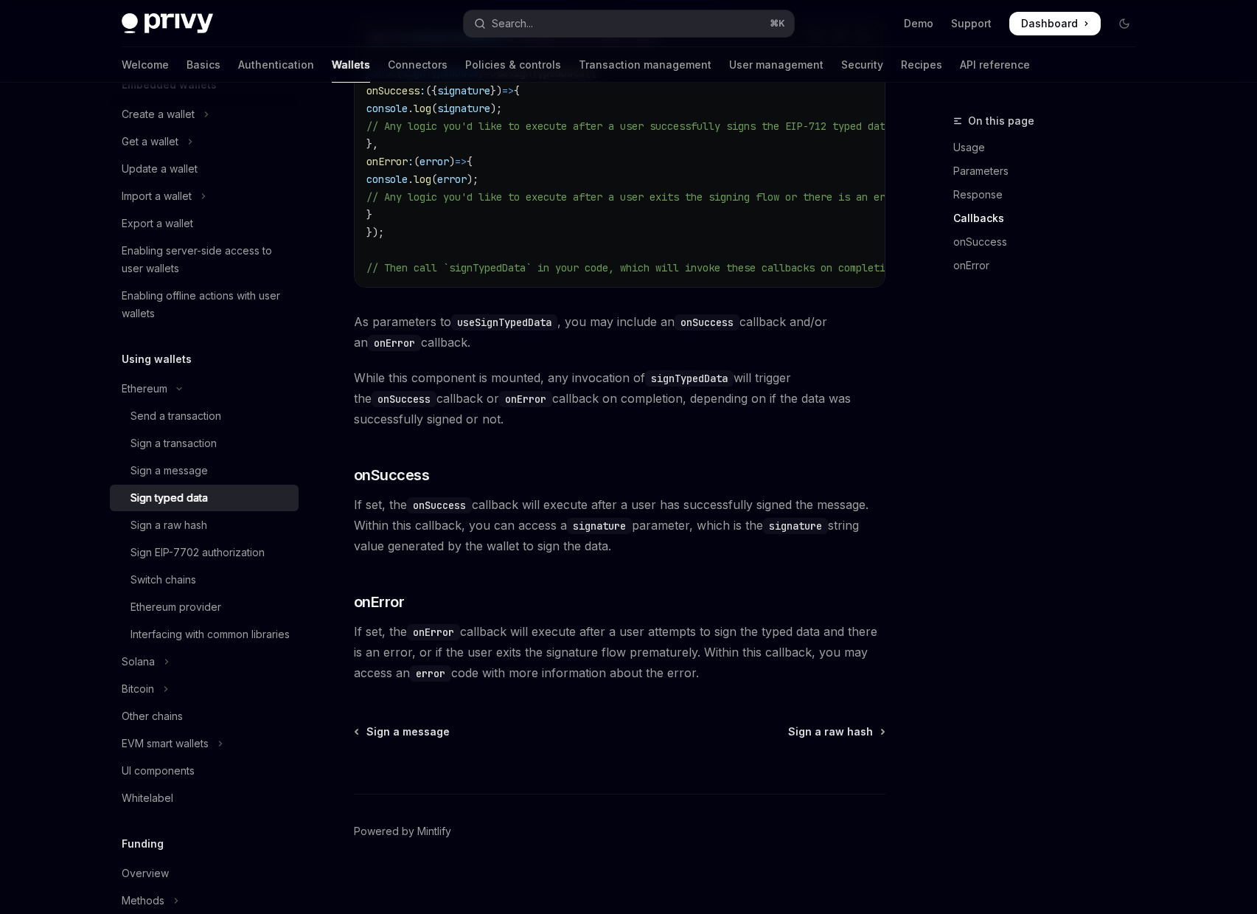
drag, startPoint x: 460, startPoint y: 543, endPoint x: 460, endPoint y: 533, distance: 9.6
click at [460, 542] on span "If set, the onSuccess callback will execute after a user has successfully signe…" at bounding box center [620, 525] width 532 height 62
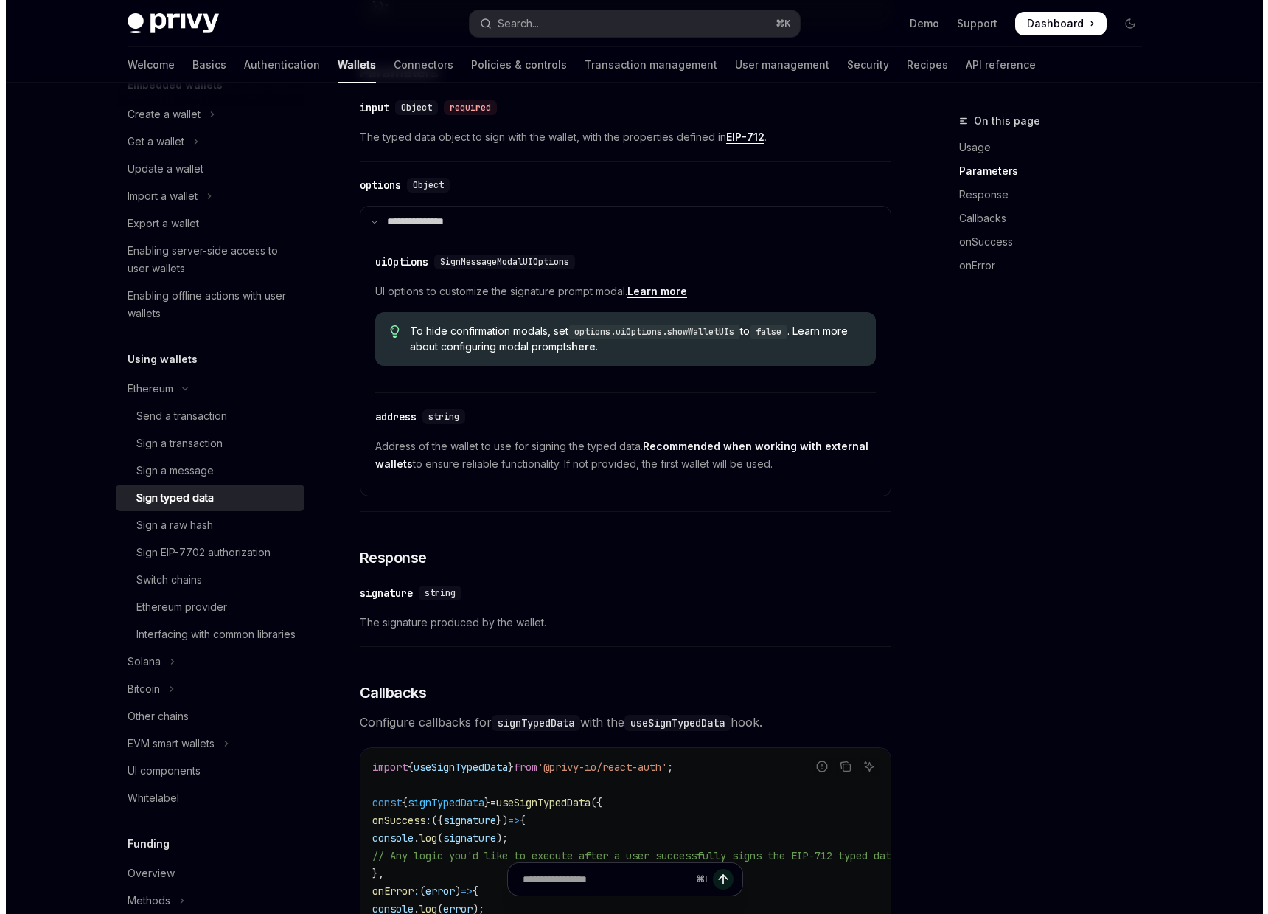
scroll to position [259, 0]
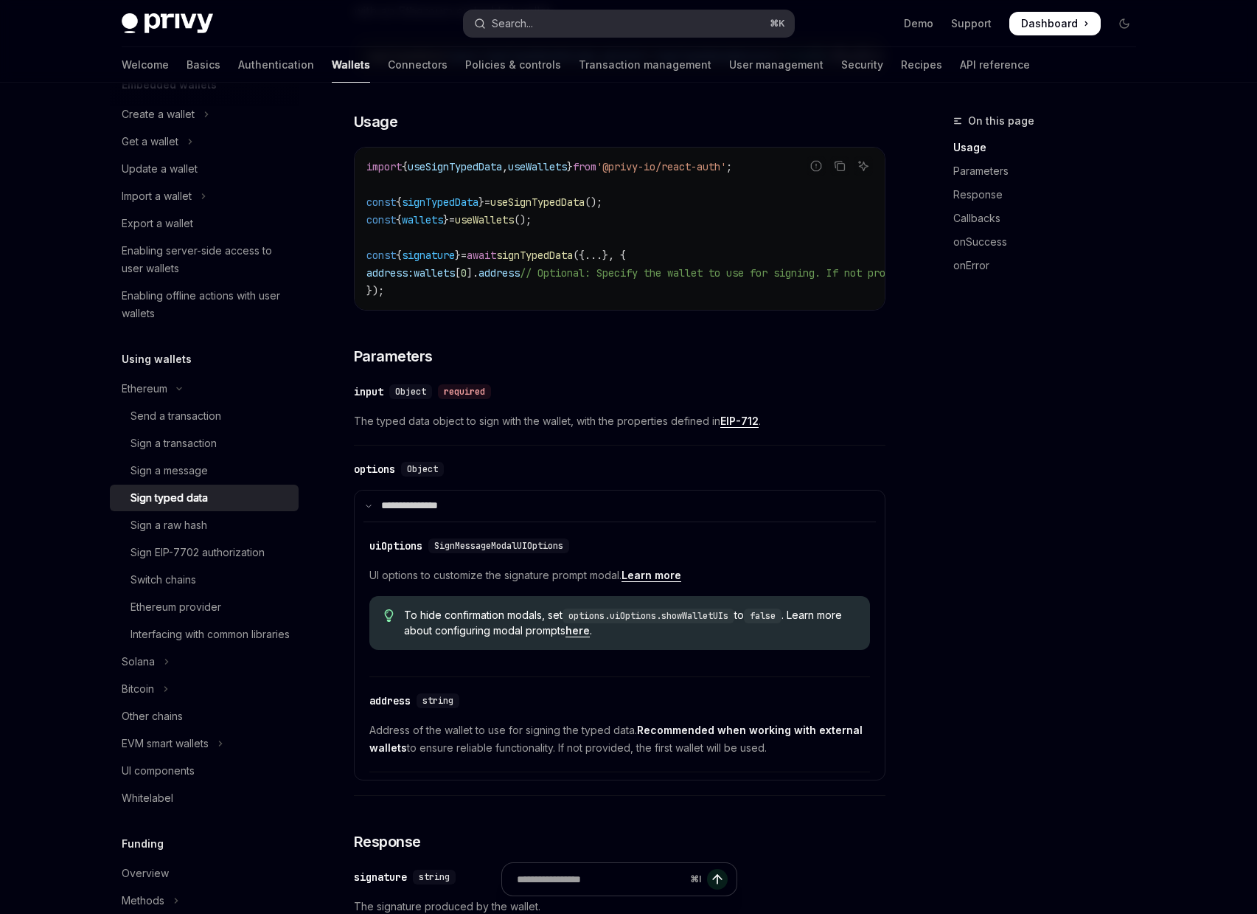
click at [642, 24] on button "Search... ⌘ K" at bounding box center [629, 23] width 330 height 27
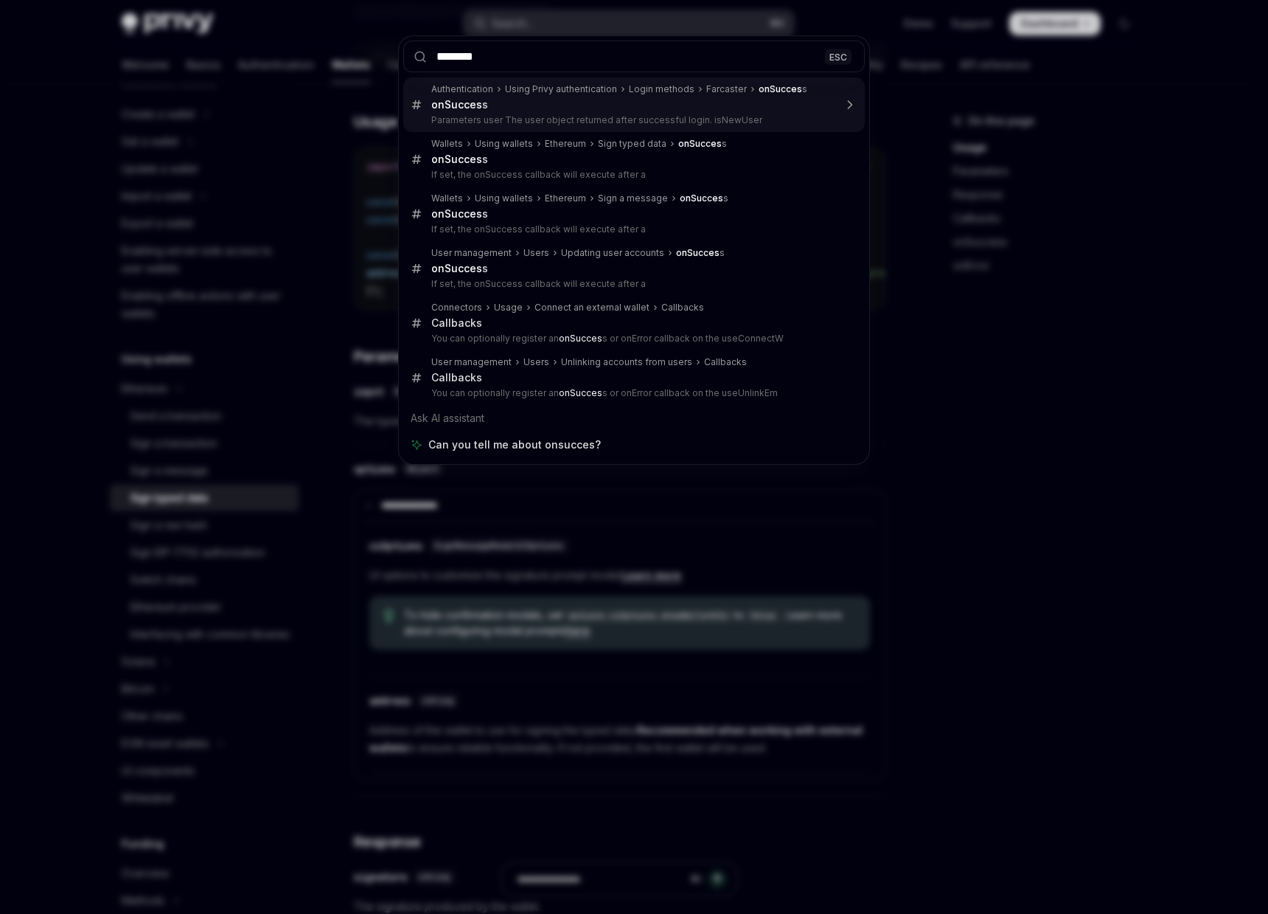
type input "*********"
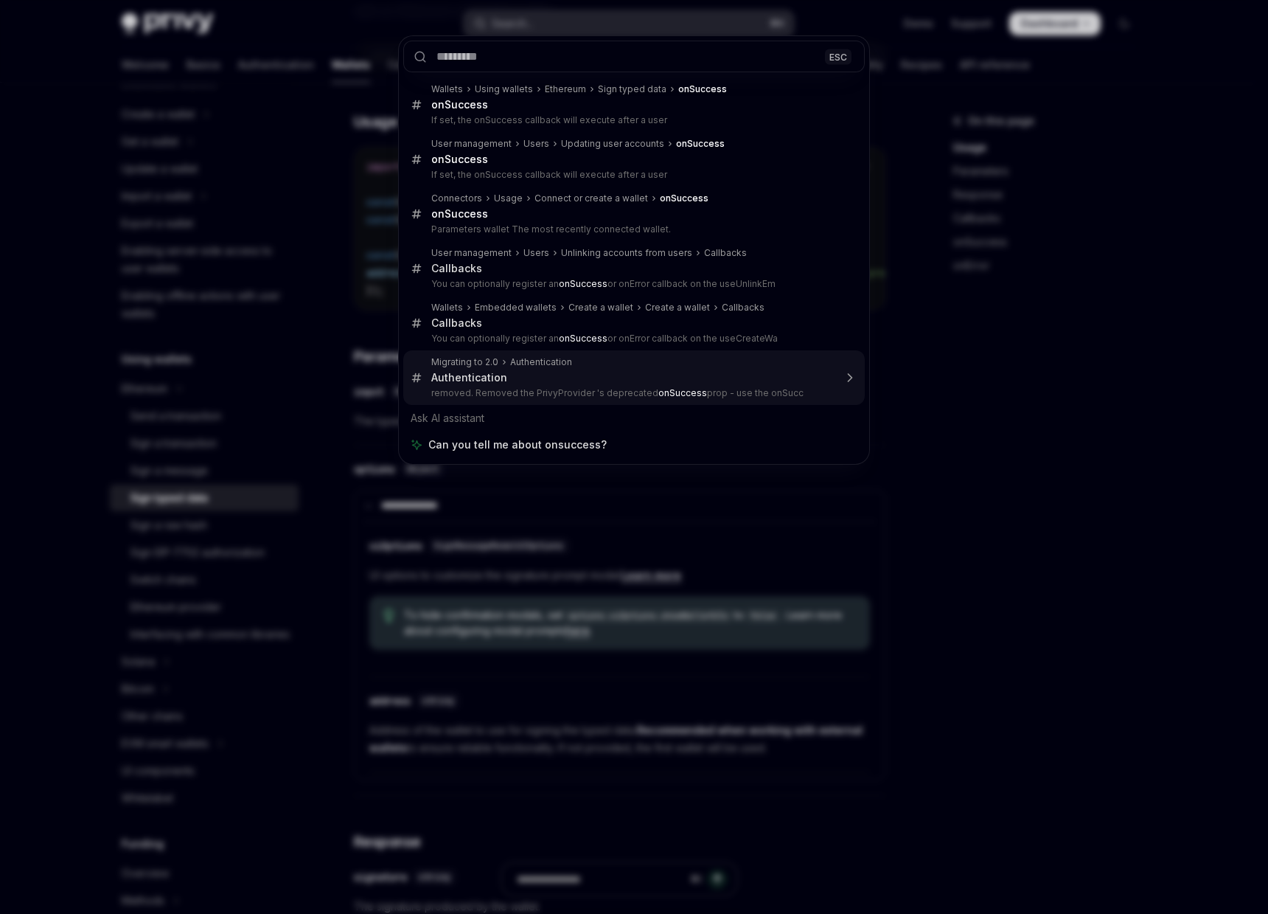
type textarea "*"
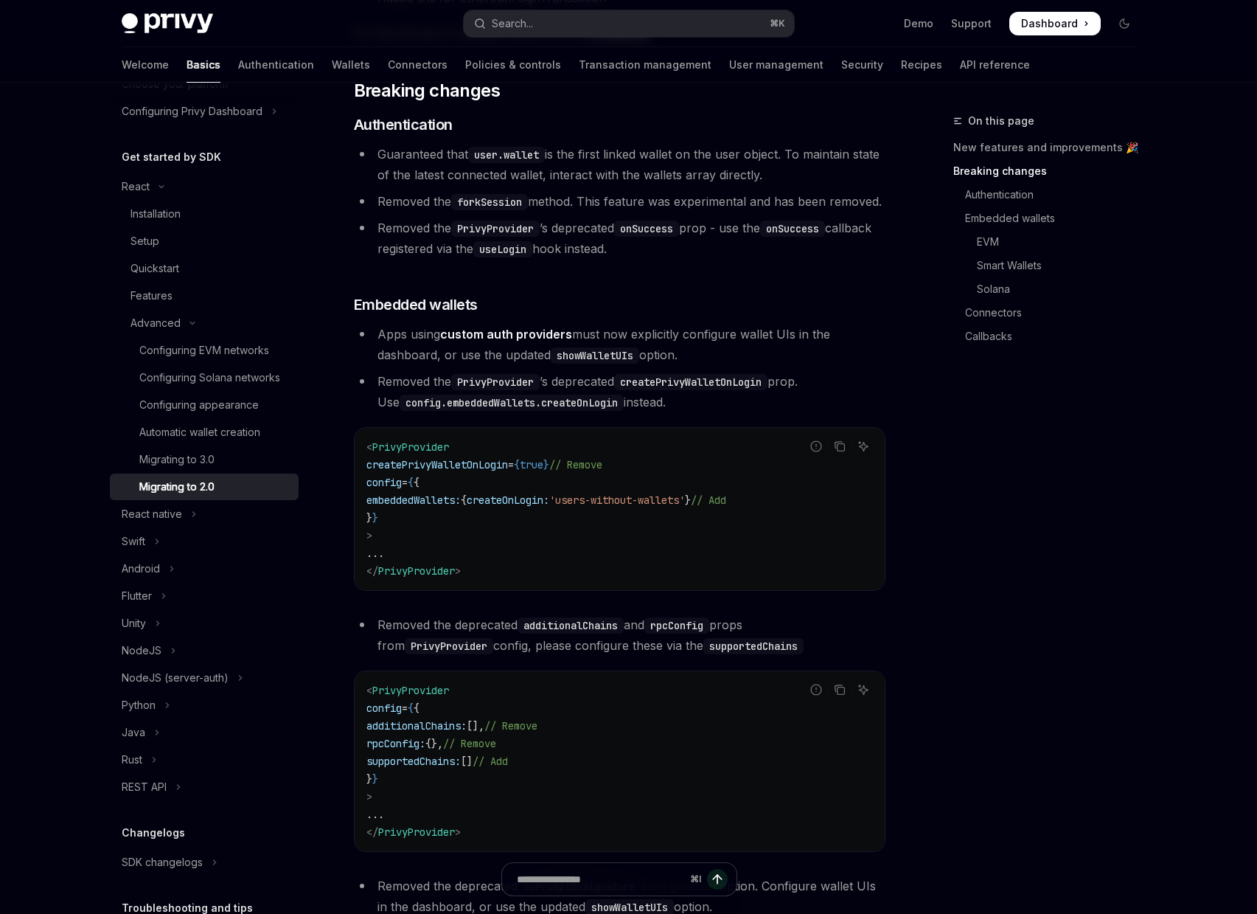
scroll to position [263, 0]
